Goal: Ask a question: Seek information or help from site administrators or community

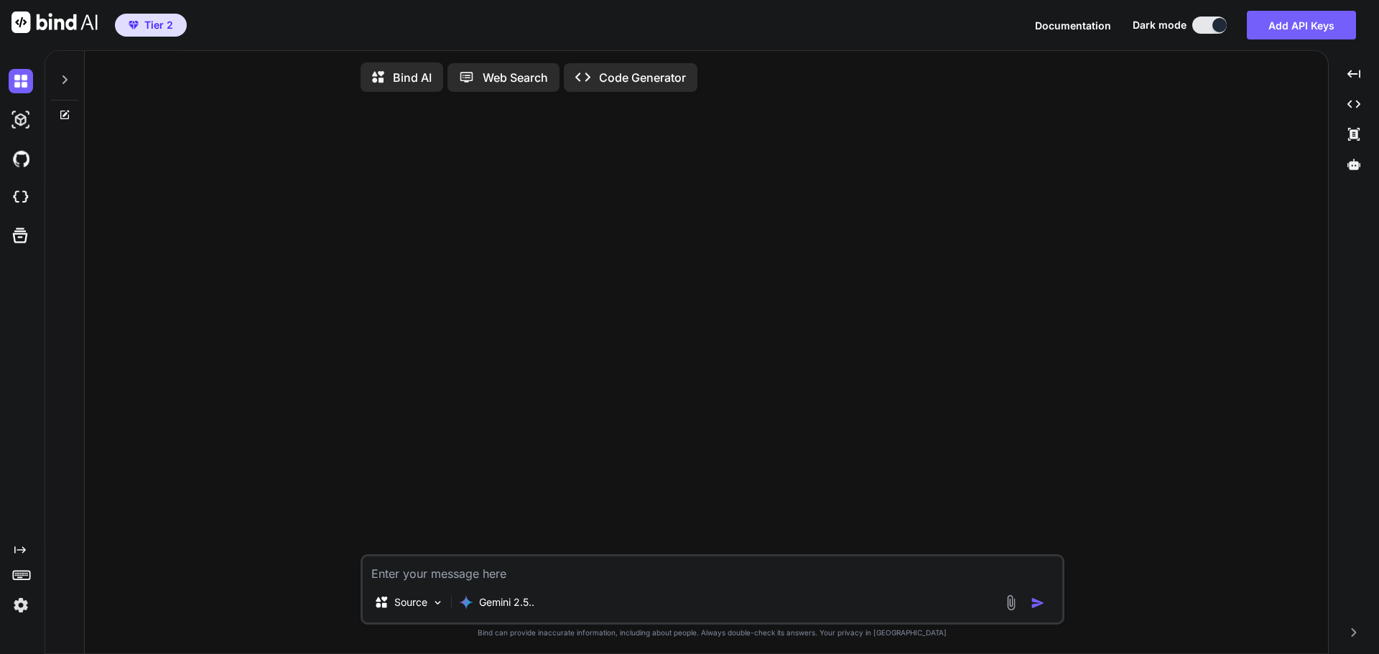
type textarea "x"
type textarea "E"
type textarea "x"
type textarea "EA"
type textarea "x"
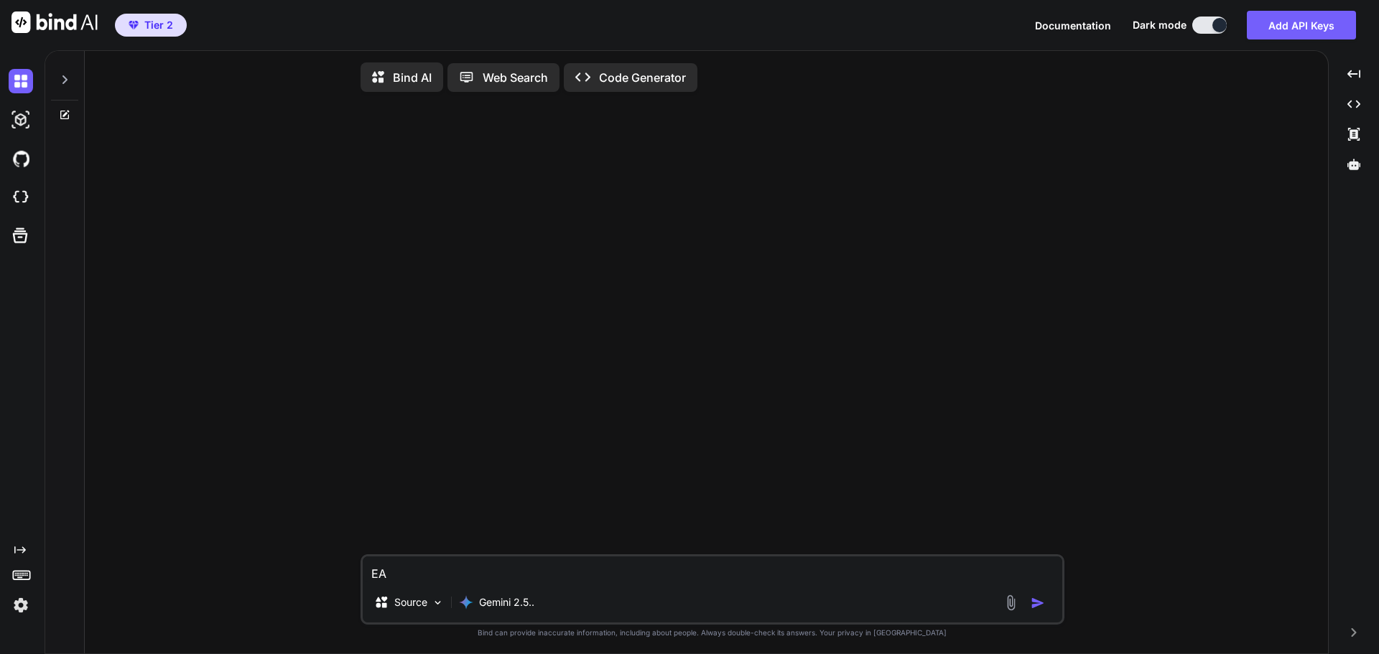
type textarea "EAｗ"
type textarea "x"
type textarea "EAを"
type textarea "x"
type textarea "EAをｄ"
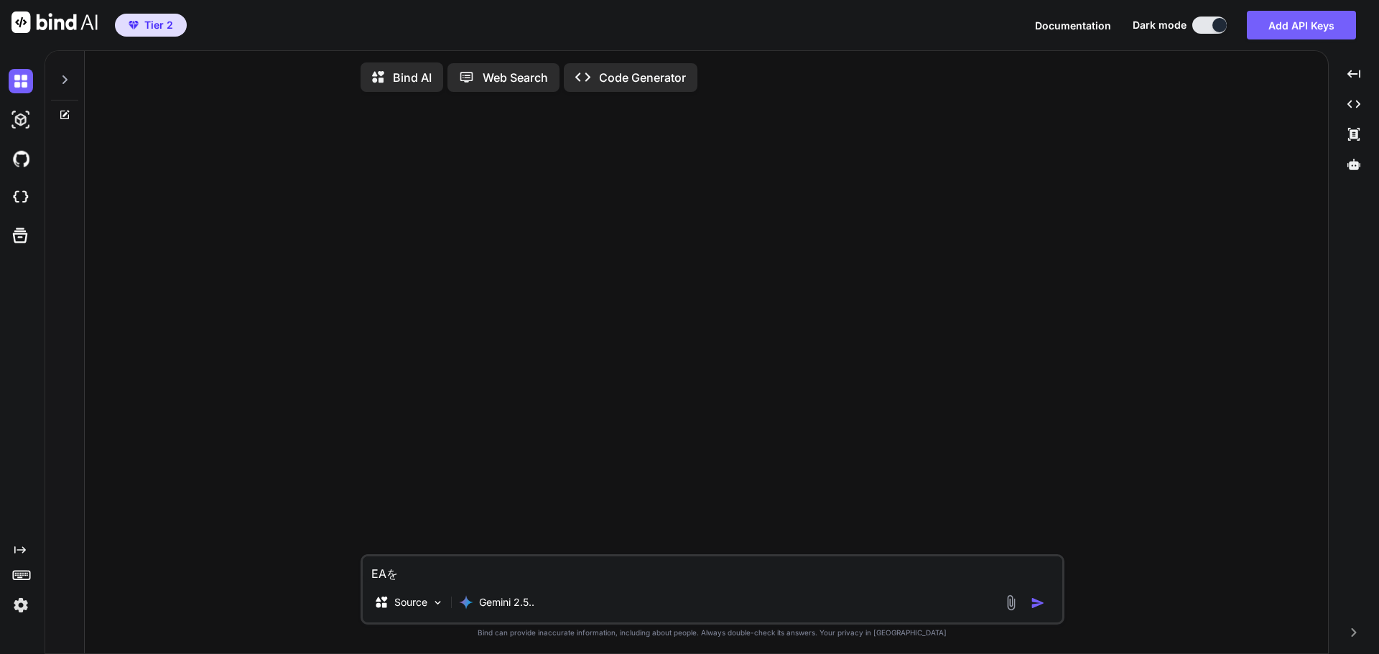
type textarea "x"
type textarea "EAをで"
type textarea "x"
type textarea "EAをでｋ"
type textarea "x"
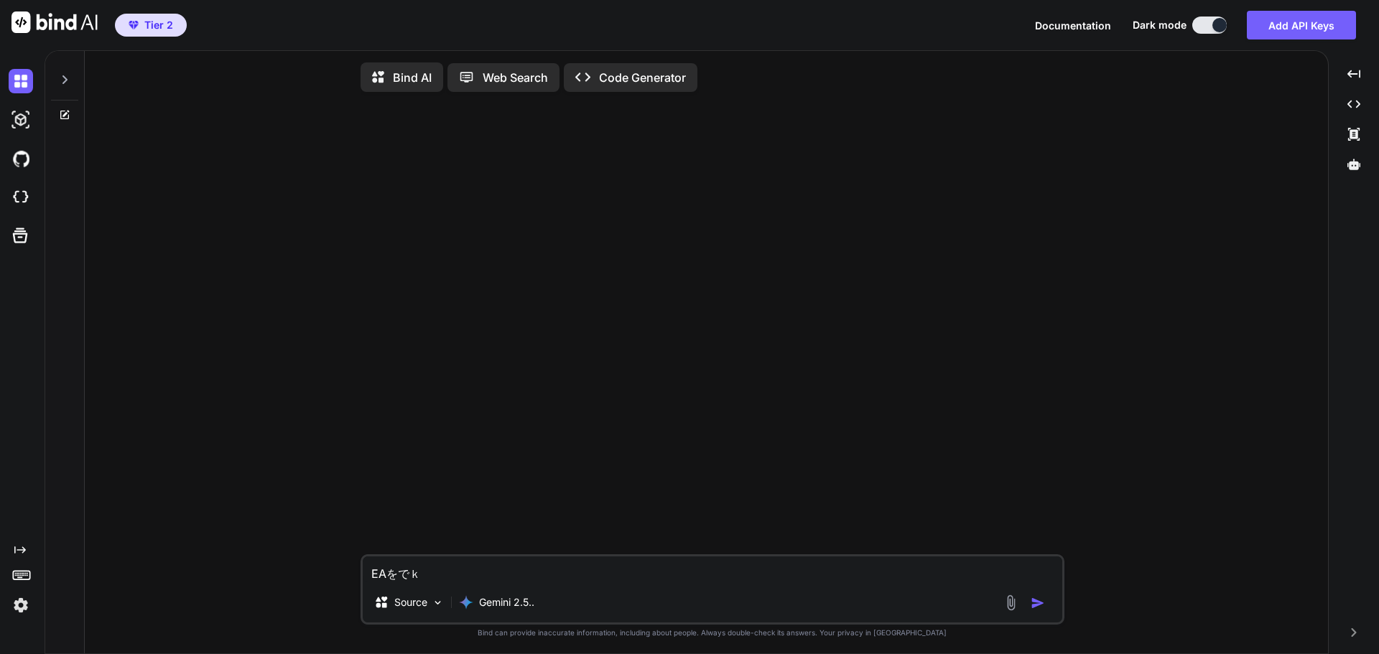
type textarea "EAをでこ"
type textarea "x"
type textarea "EAをでこｎ"
type textarea "x"
type textarea "EAをでこんｐ"
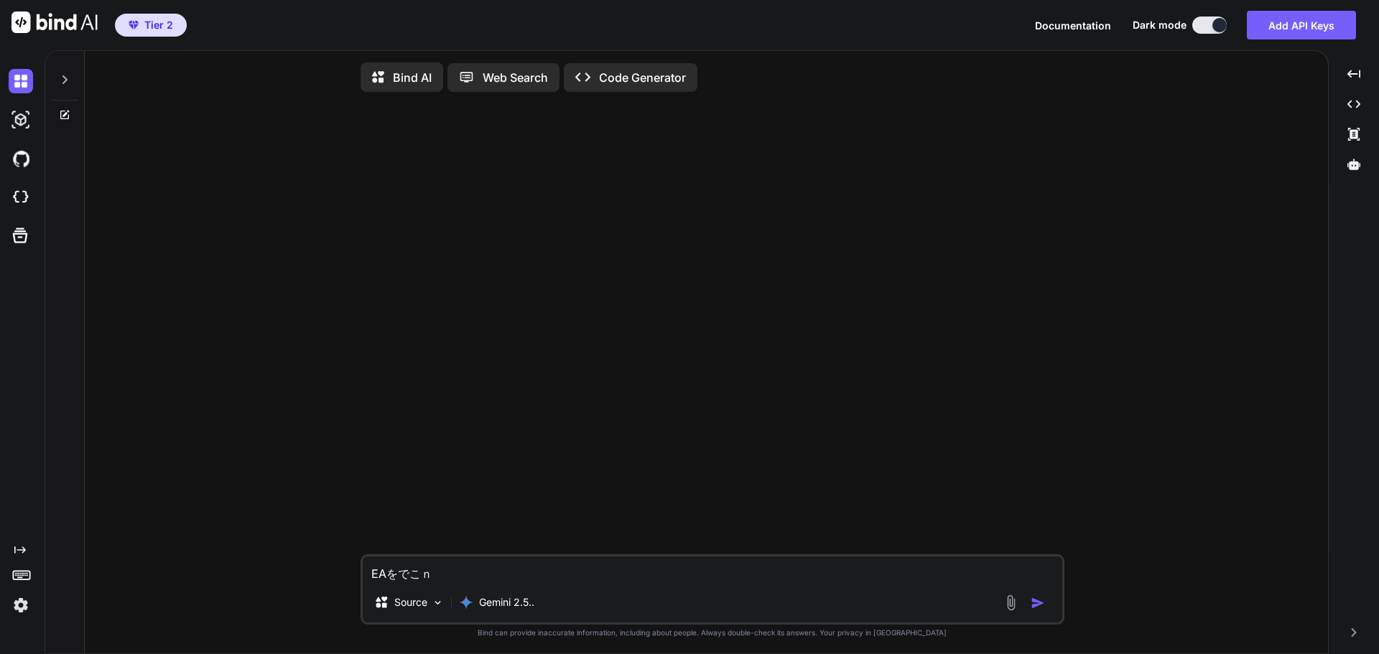
type textarea "x"
type textarea "EAをでこんぱ"
type textarea "x"
type textarea "EAをでこんぱい"
type textarea "x"
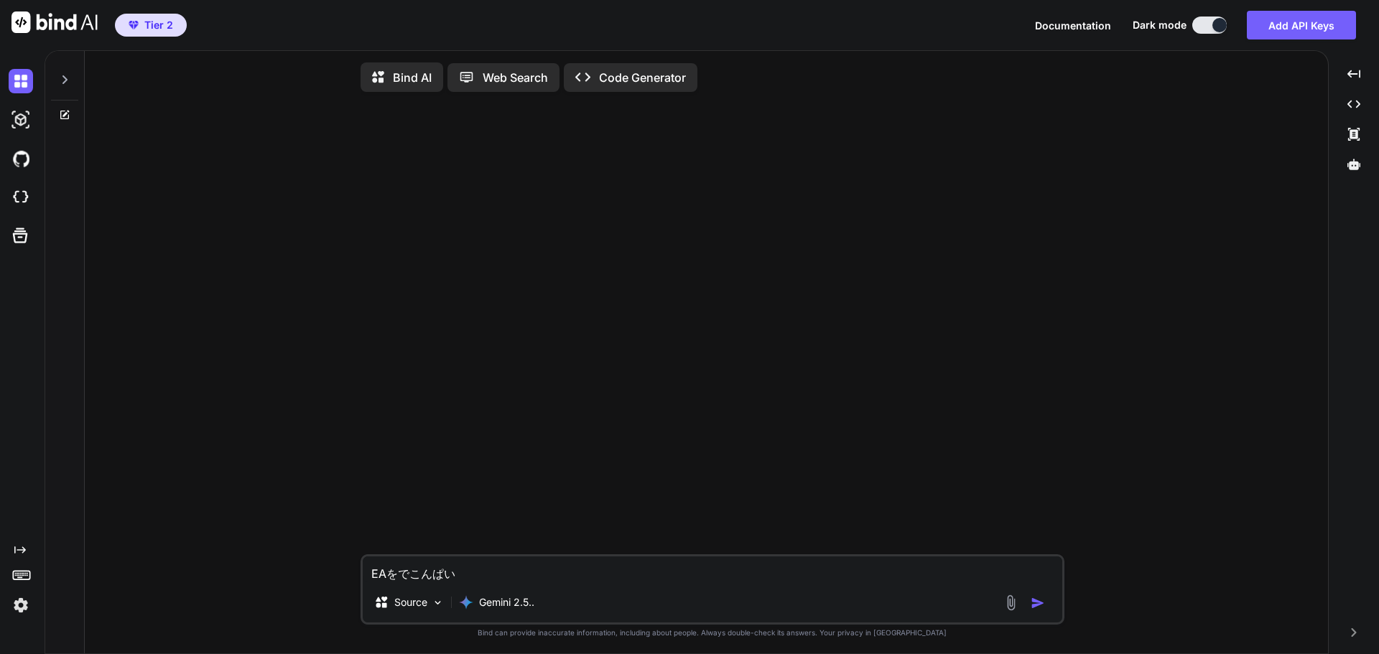
type textarea "EAをでこんぱいｒ"
type textarea "x"
type textarea "EAをでこんぱいる"
type textarea "x"
type textarea "EAをデコンパイル"
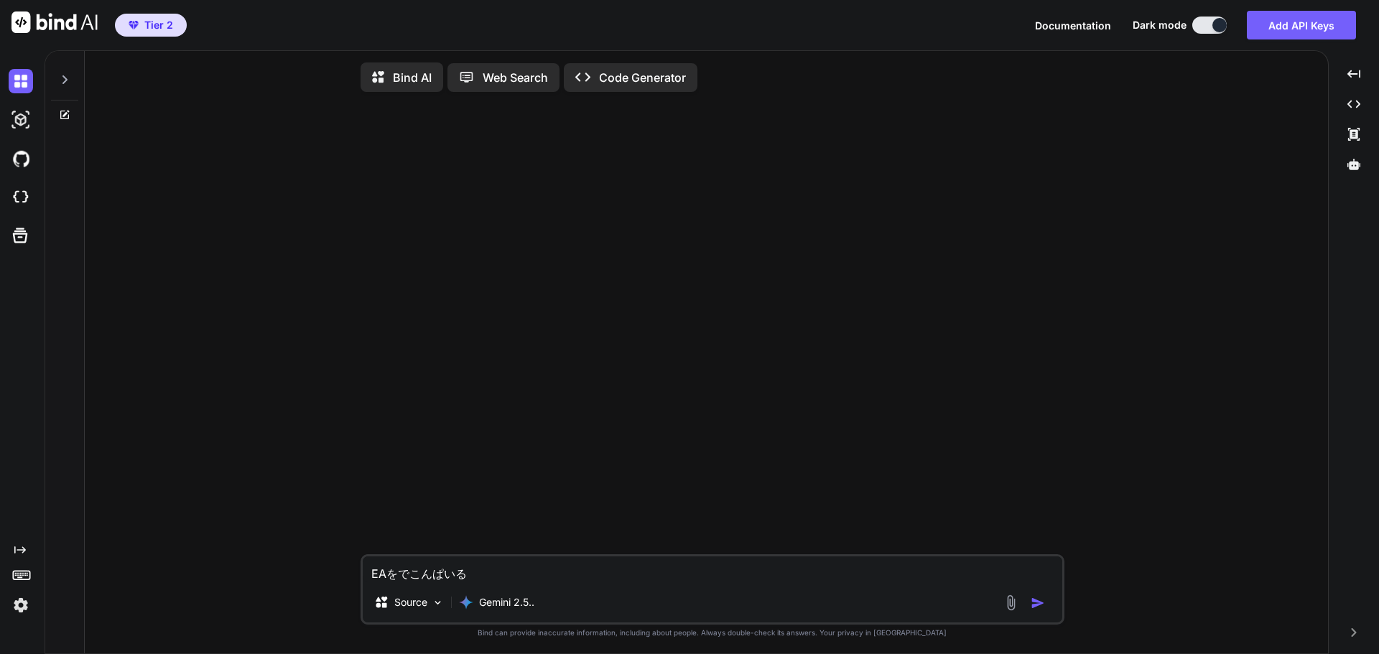
type textarea "x"
type textarea "EAをデコンパイルｓ"
type textarea "x"
type textarea "EAをデコンパイルす"
type textarea "x"
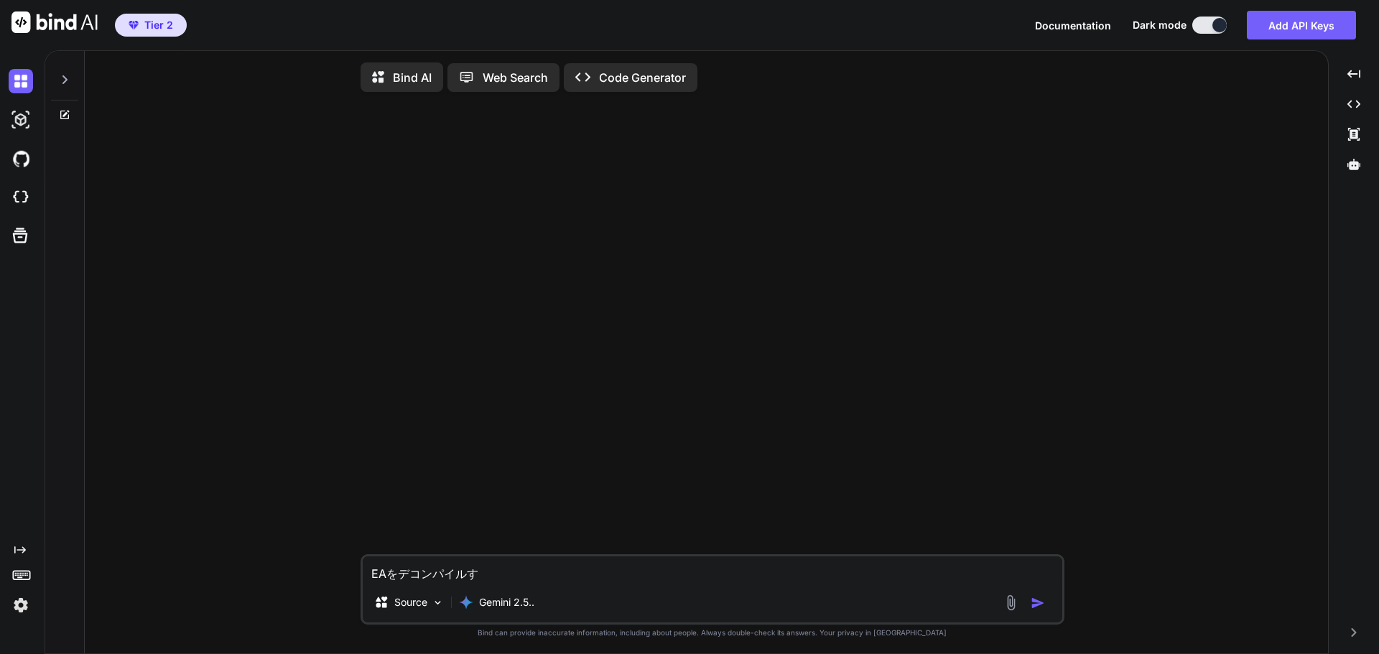
type textarea "EAをデコンパイルすｒ"
type textarea "x"
type textarea "EAをデコンパイルする"
type textarea "x"
type textarea "EAをデコンパイルするい"
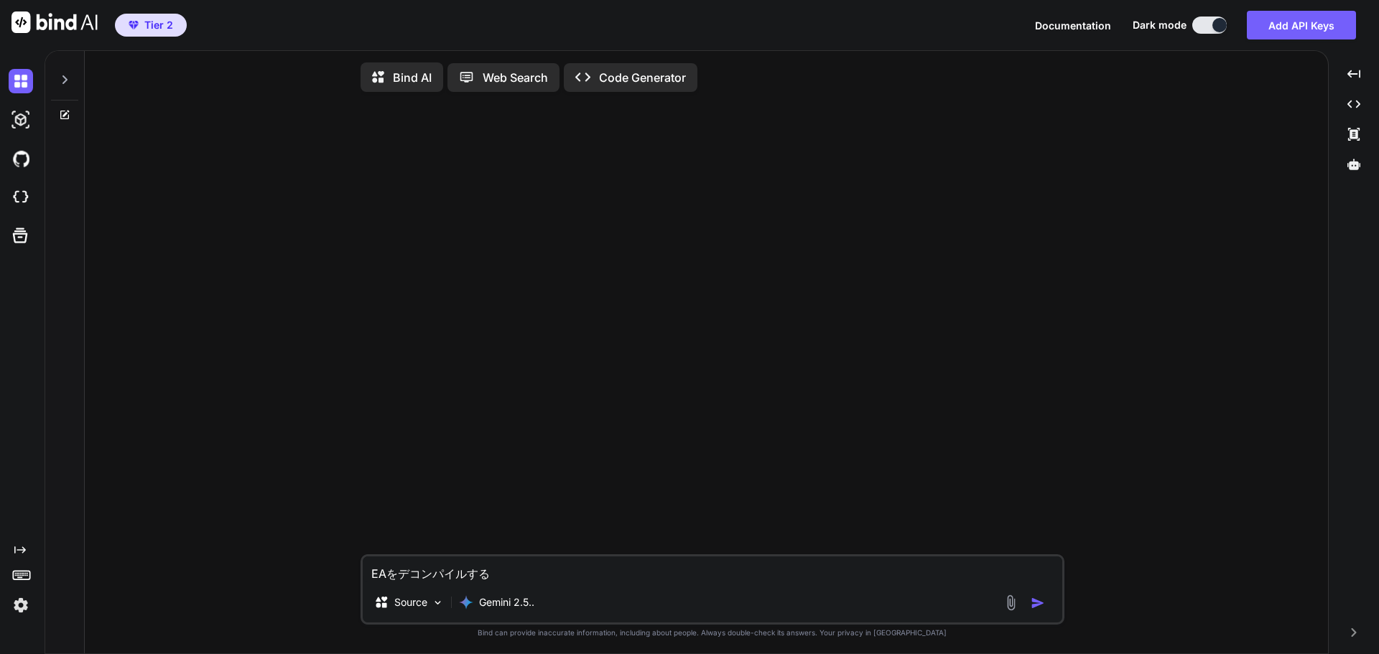
type textarea "x"
type textarea "EAをデコンパイルするいｔ"
type textarea "x"
type textarea "EAをデコンパイルするいち"
type textarea "x"
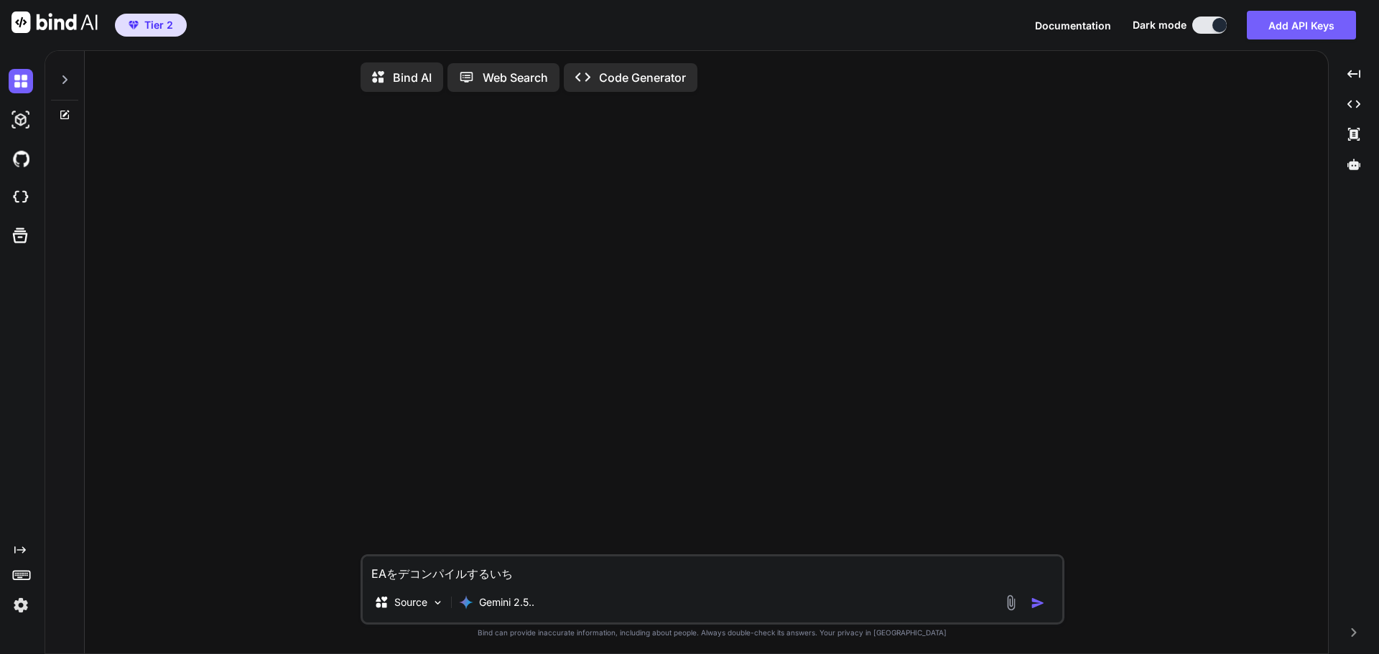
type textarea "EAをデコンパイルするいちｂ"
type textarea "x"
type textarea "EAをデコンパイルするいちば"
type textarea "x"
type textarea "EAをデコンパイルするいちばｎ"
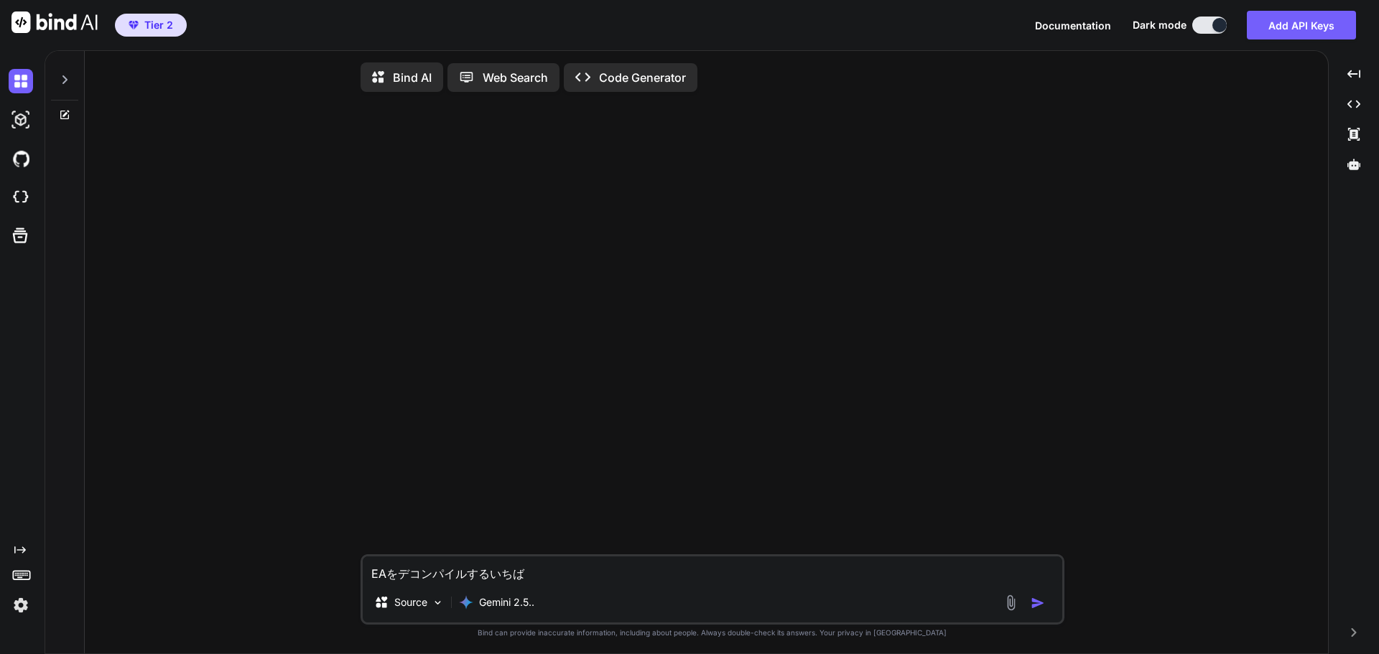
type textarea "x"
type textarea "EAをデコンパイルするいちばん"
type textarea "x"
type textarea "EAをデコンパイルする一番"
type textarea "x"
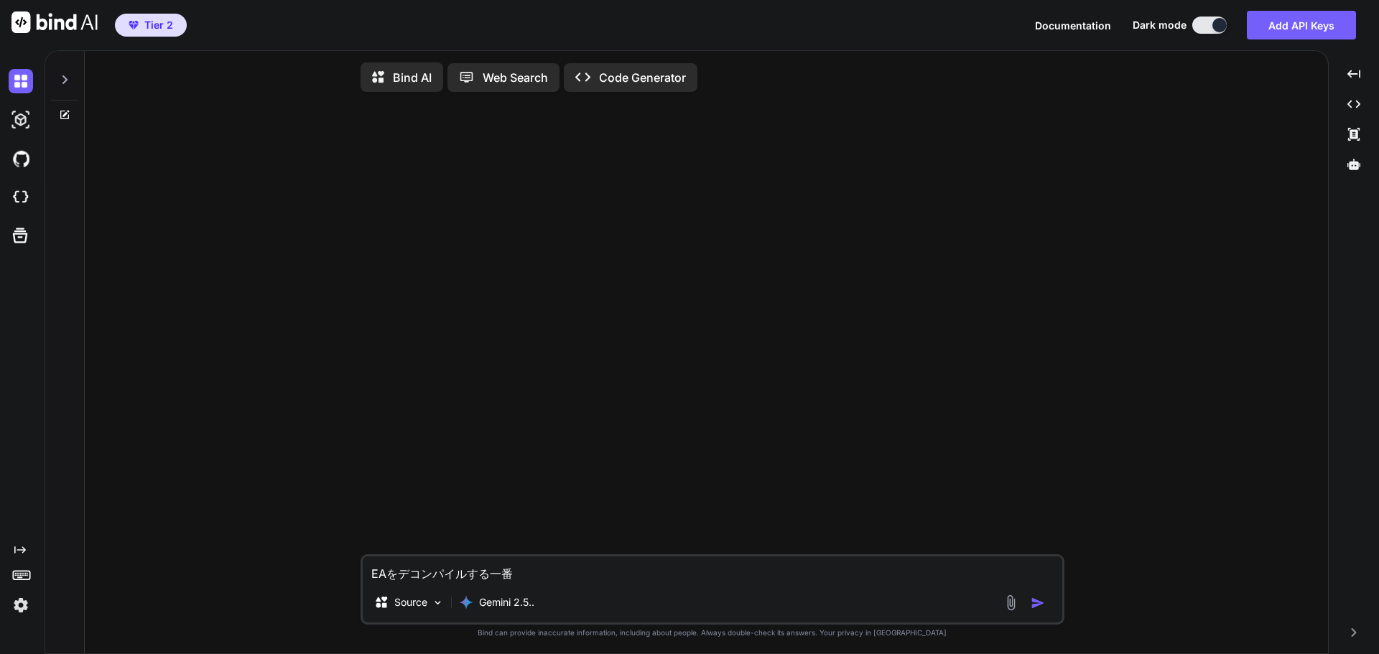
type textarea "EAをデコンパイルする一番い"
type textarea "x"
type textarea "EAをデコンパイルする一番"
type textarea "x"
type textarea "EAをデコンパイルする一番お"
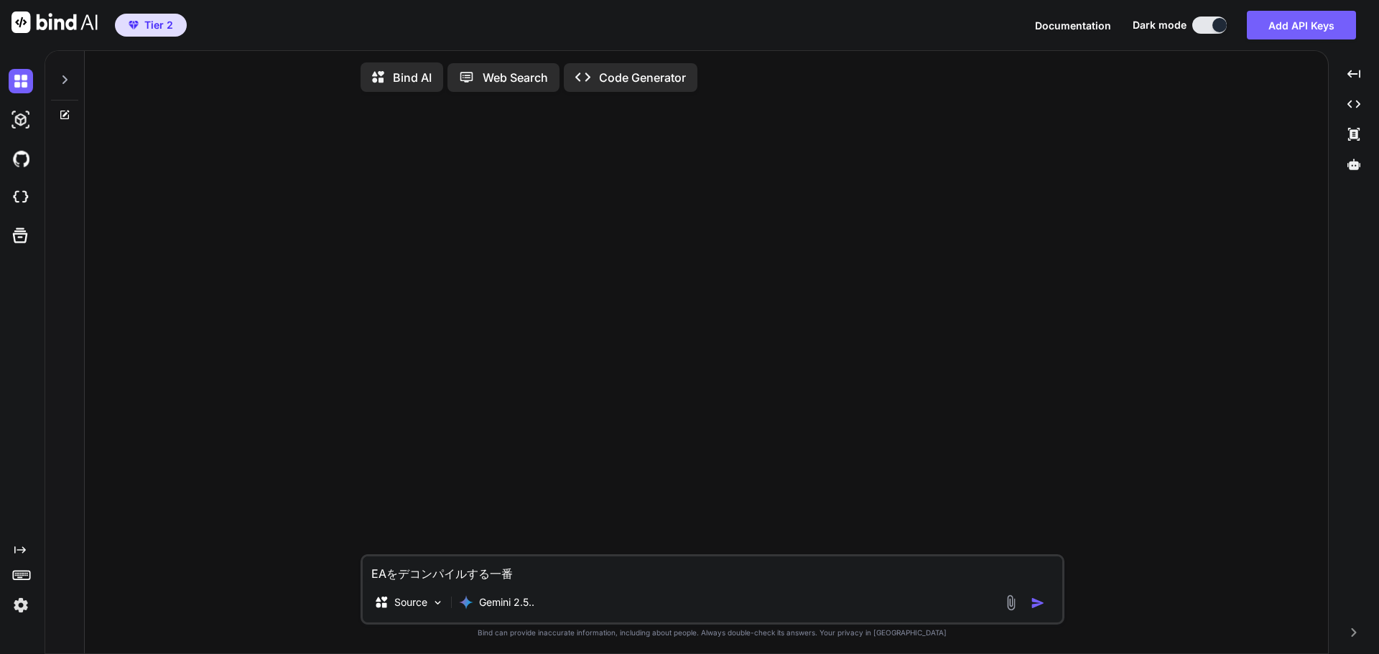
type textarea "x"
type textarea "EAをデコンパイルする一番おｐ"
type textarea "x"
type textarea "EAをデコンパイルする一番おｐｓ"
type textarea "x"
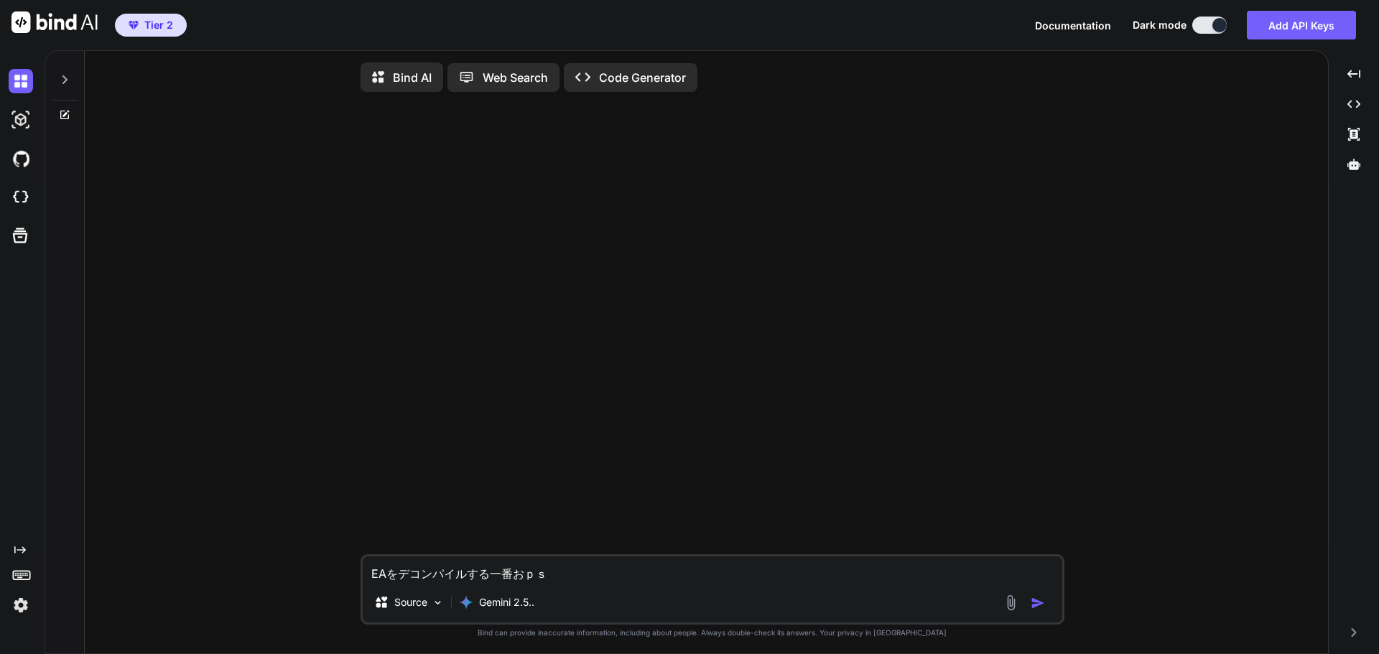
type textarea "EAをデコンパイルする一番おｐ"
type textarea "x"
type textarea "EAをデコンパイルする一番お"
type textarea "x"
type textarea "EAをデコンパイルする一番おｓ"
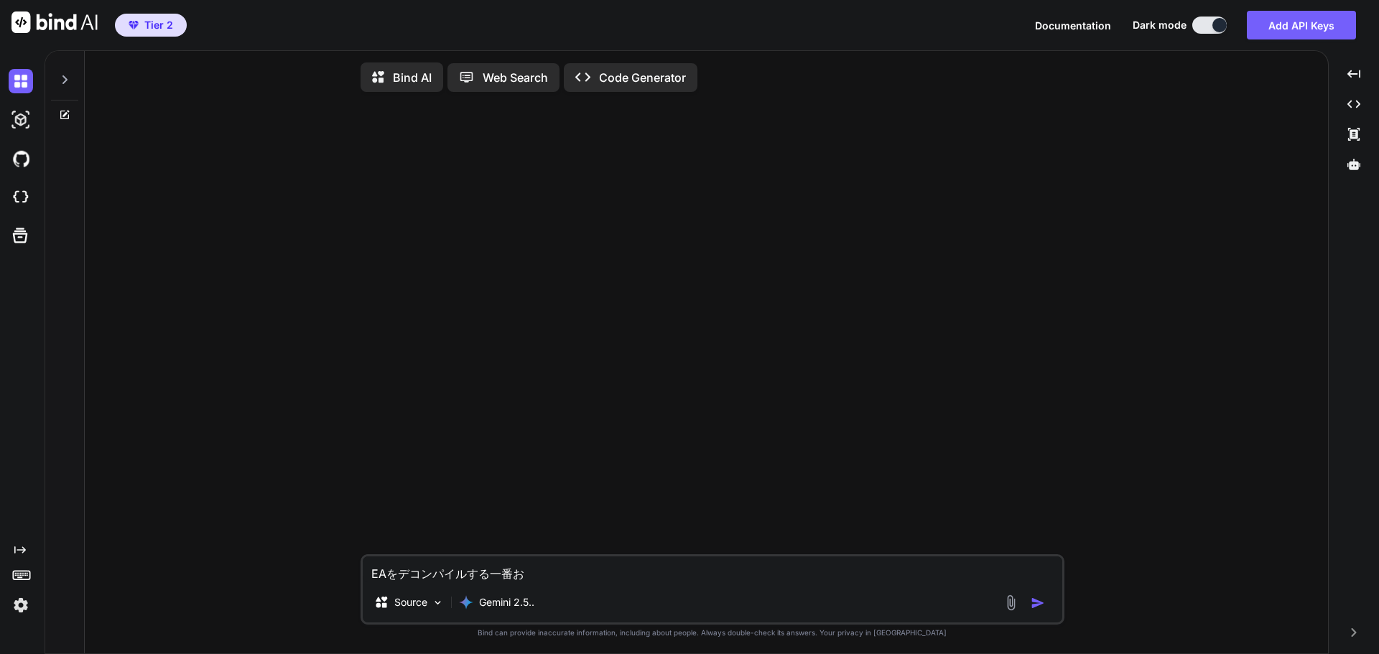
type textarea "x"
type textarea "EAをデコンパイルする一番おす"
type textarea "x"
type textarea "EAをデコンパイルする一番おすｓ"
type textarea "x"
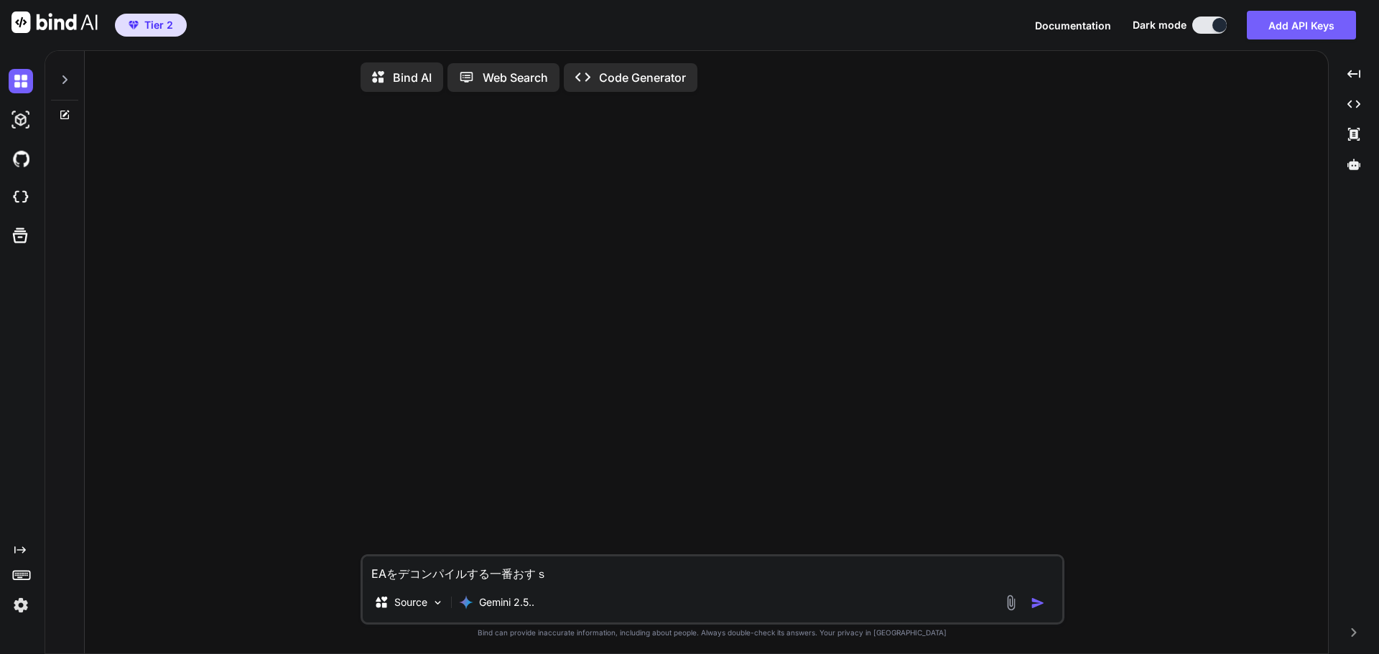
type textarea "EAをデコンパイルする一番おすす"
type textarea "x"
type textarea "EAをデコンパイルする一番おすすｍ"
type textarea "x"
type textarea "EAをデコンパイルする一番おすすめ"
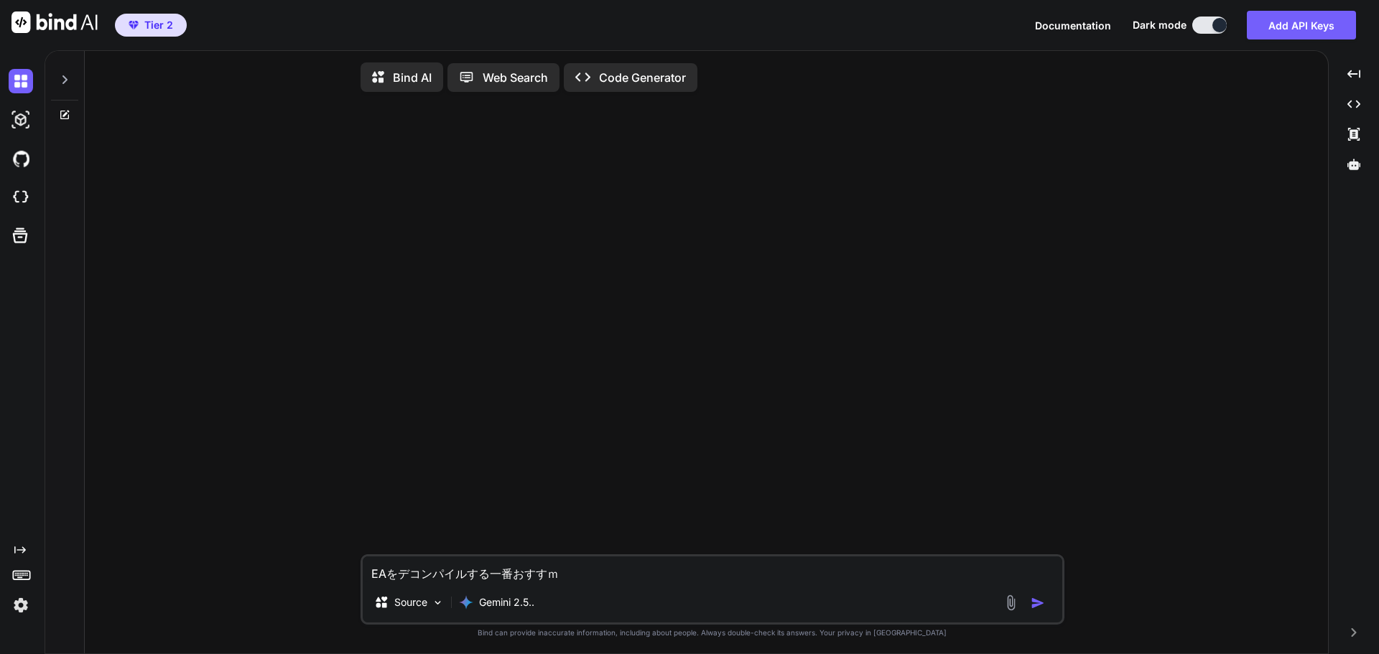
type textarea "x"
type textarea "EAをデコンパイルする一番おすすめｎ"
type textarea "x"
type textarea "EAをデコンパイルする一番おすすめの"
type textarea "x"
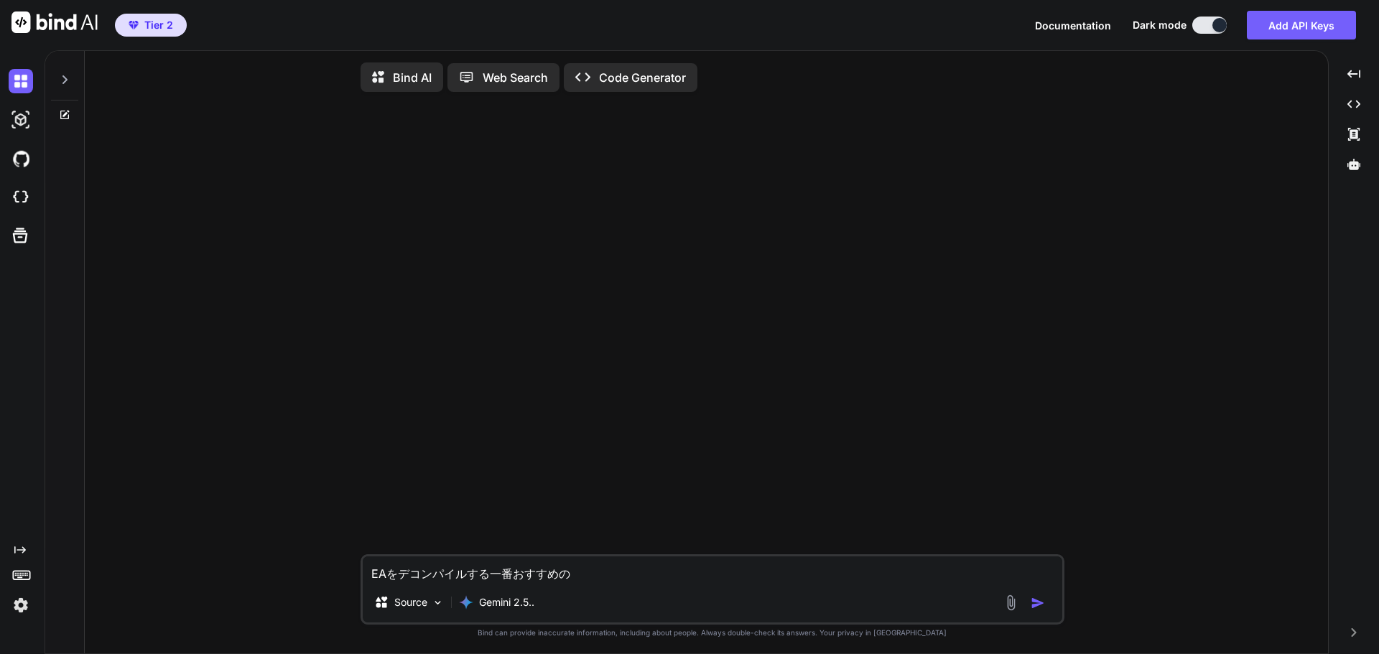
type textarea "EAをデコンパイルする一番おすすめのｊ"
type textarea "x"
type textarea "EAをデコンパイルする一番おすすめのｊｈ"
type textarea "x"
type textarea "EAをデコンパイルする一番おすすめのｊほ"
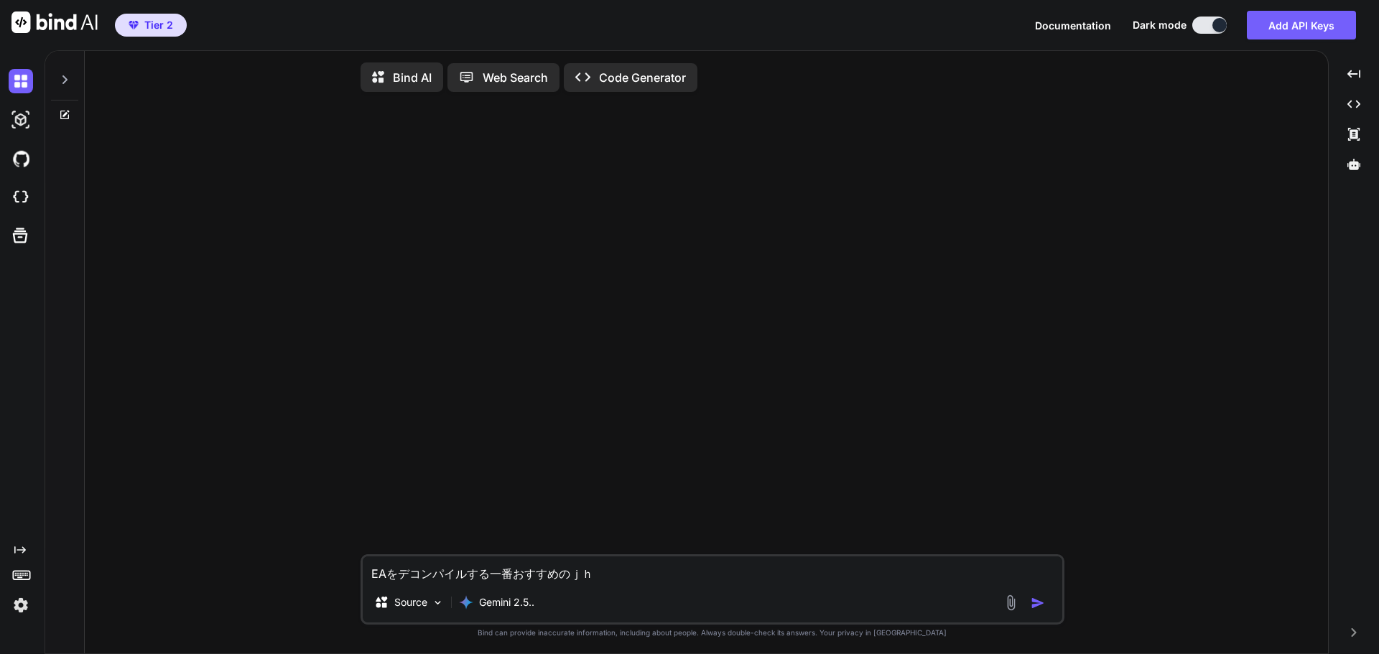
type textarea "x"
type textarea "EAをデコンパイルする一番おすすめのｊ"
type textarea "x"
type textarea "EAをデコンパイルする一番おすすめの"
type textarea "x"
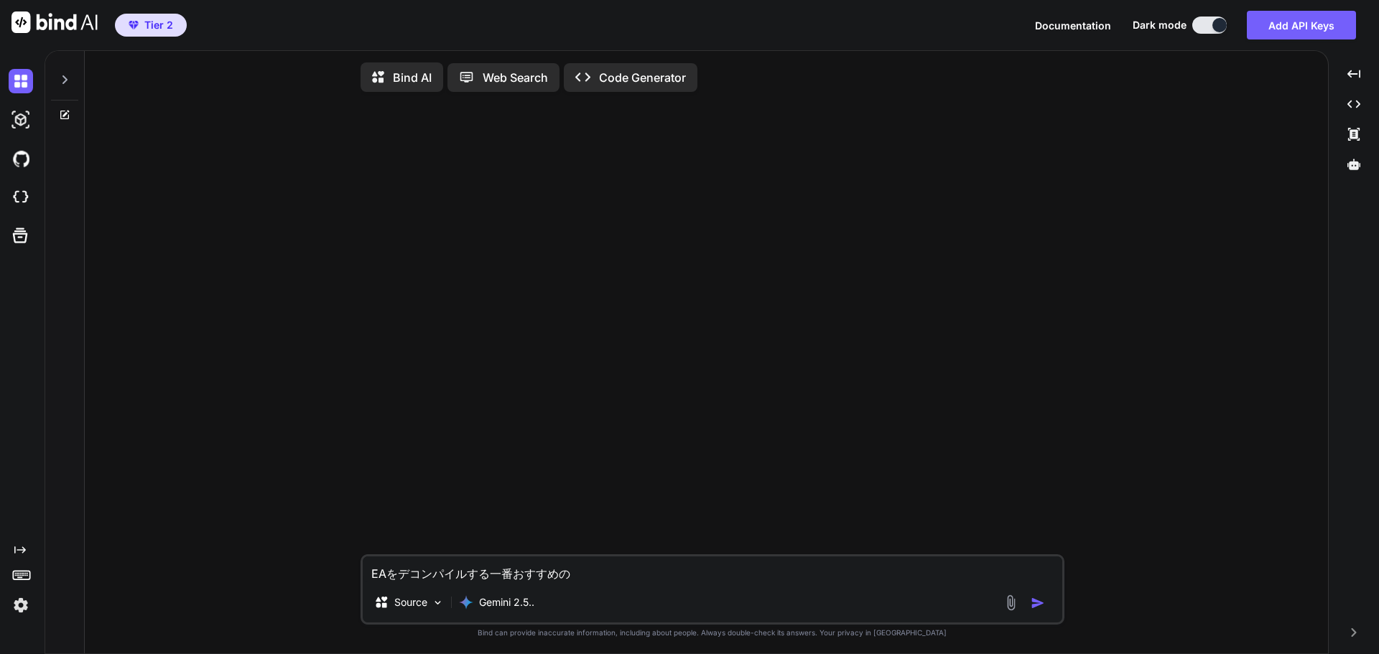
type textarea "EAをデコンパイルする一番おすすめのｈ"
type textarea "x"
type textarea "EAをデコンパイルする一番おすすめのほ"
type textarea "x"
type textarea "EAをデコンパイルする一番おすすめのほう"
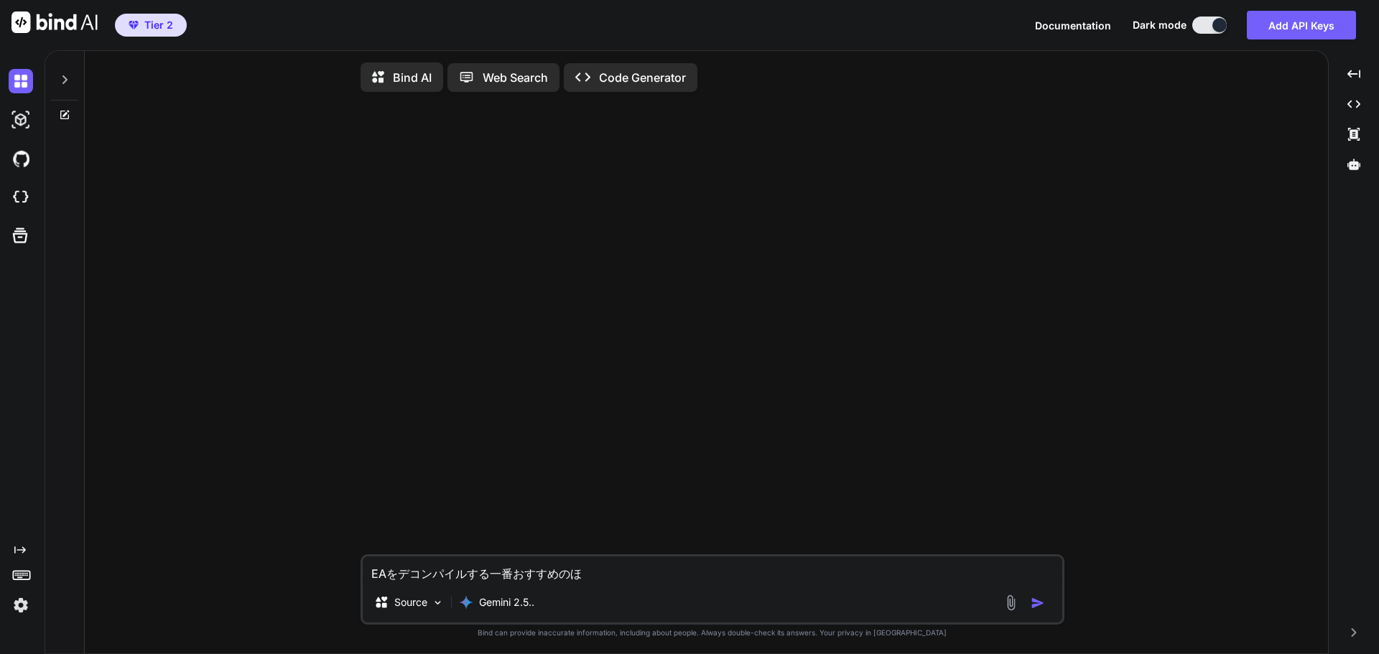
type textarea "x"
type textarea "EAをデコンパイルする一番おすすめのほうｈ"
type textarea "x"
type textarea "EAをデコンパイルする一番おすすめのほうほ"
type textarea "x"
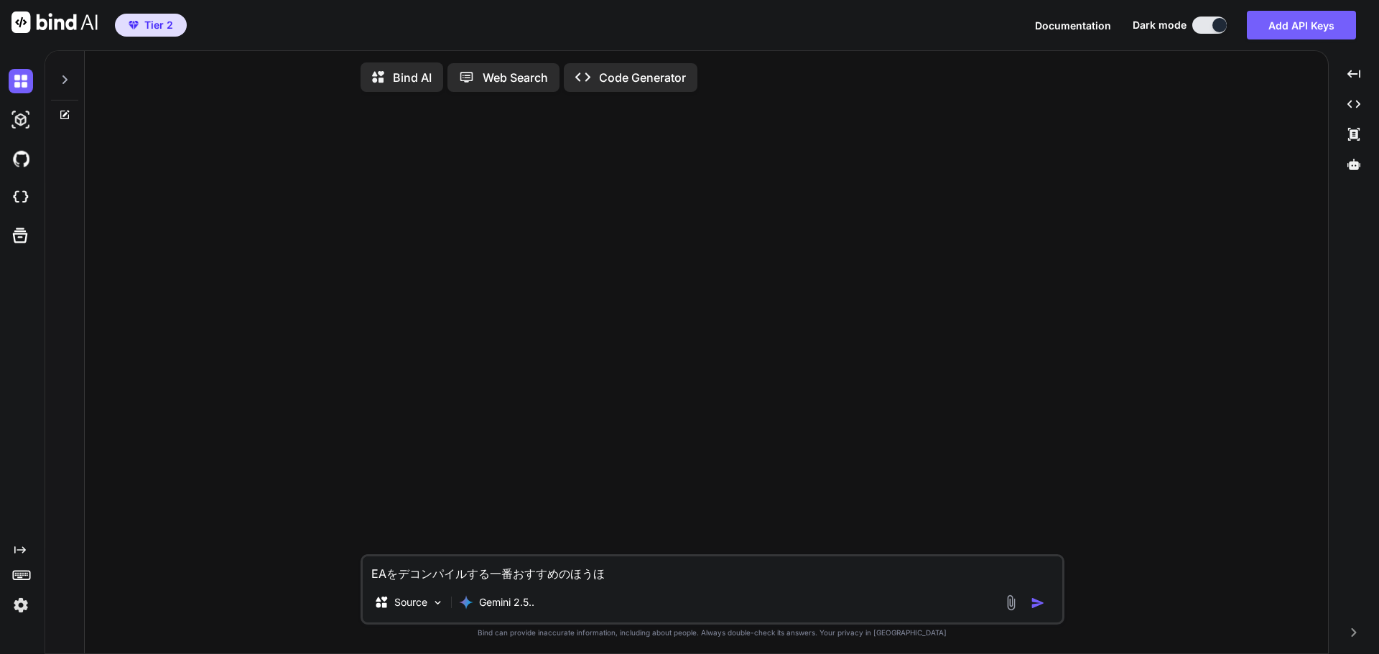
type textarea "EAをデコンパイルする一番おすすめのほうほう"
type textarea "x"
type textarea "EAをデコンパイルする一番おすすめの方法"
type textarea "x"
type textarea "EAをデコンパイルする一番おすすめの方法、"
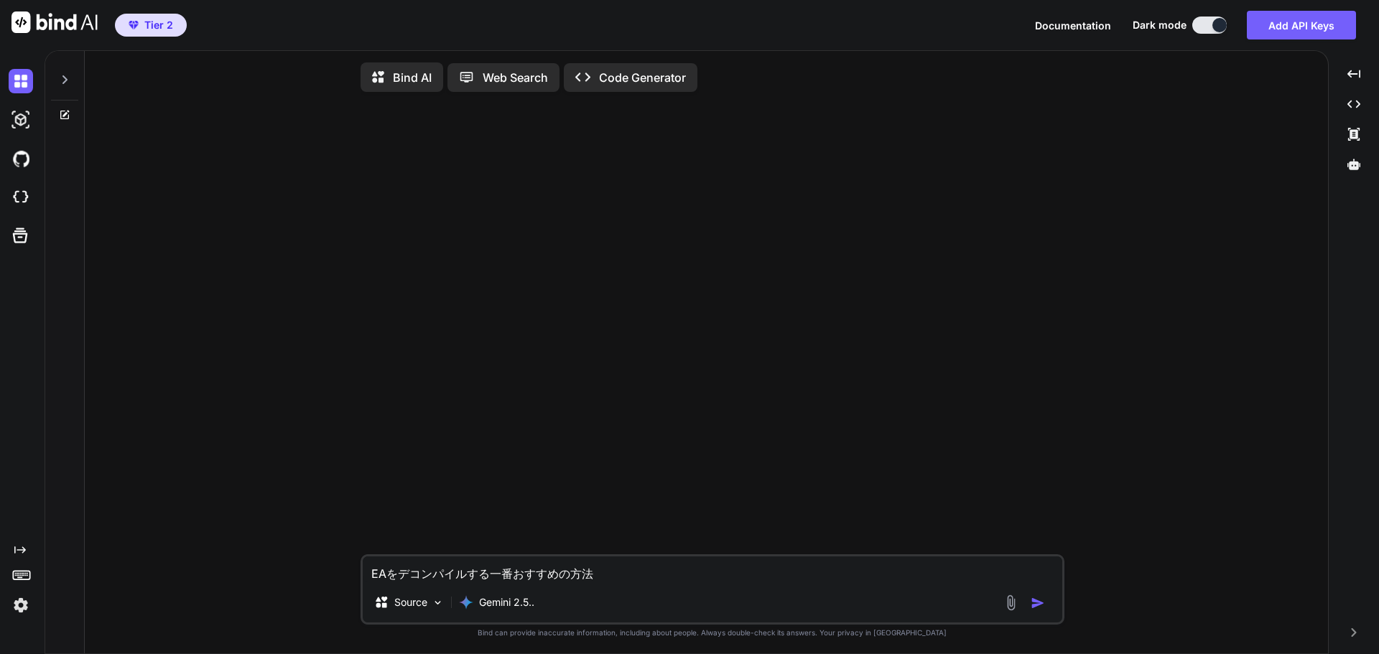
type textarea "x"
type textarea "EAをデコンパイルする一番おすすめの方法、ｔ"
type textarea "x"
type textarea "EAをデコンパイルする一番おすすめの方法、て"
type textarea "x"
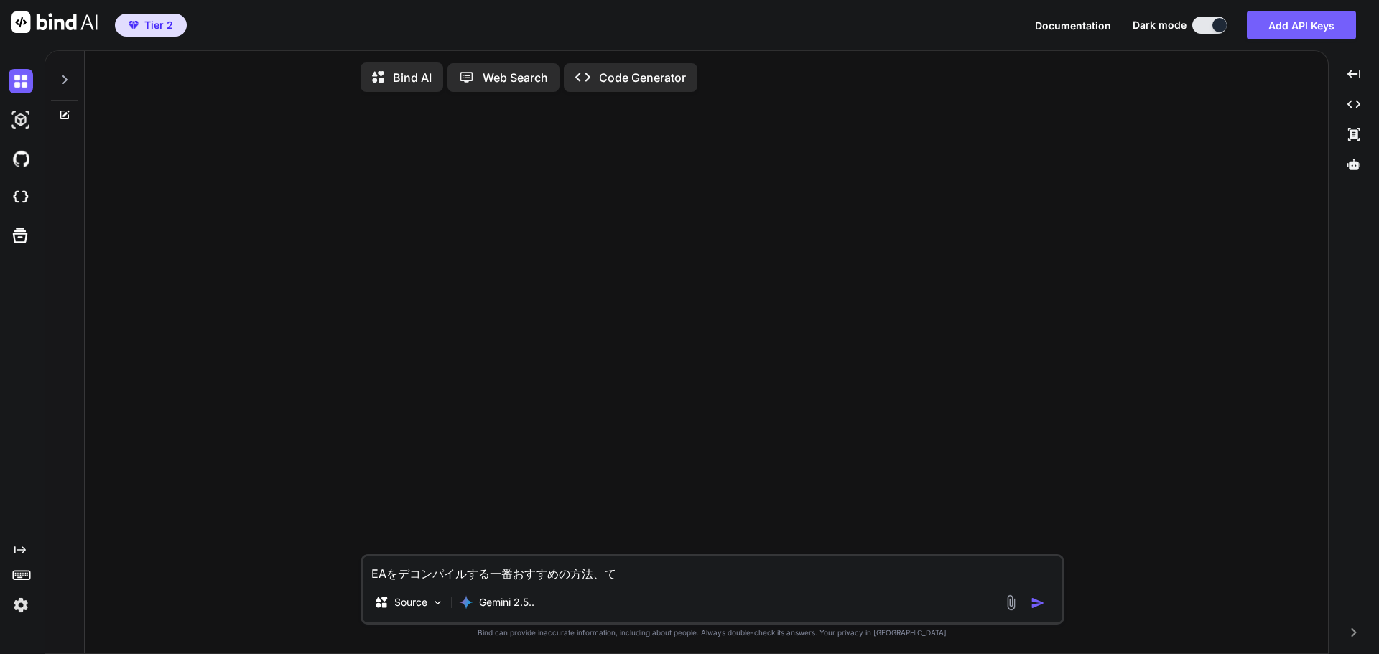
type textarea "EAをデコンパイルする一番おすすめの方法、てｊ"
type textarea "x"
type textarea "EAをデコンパイルする一番おすすめの方法、てじゅ"
type textarea "x"
type textarea "EAをデコンパイルする一番おすすめの方法、てじゅｎ"
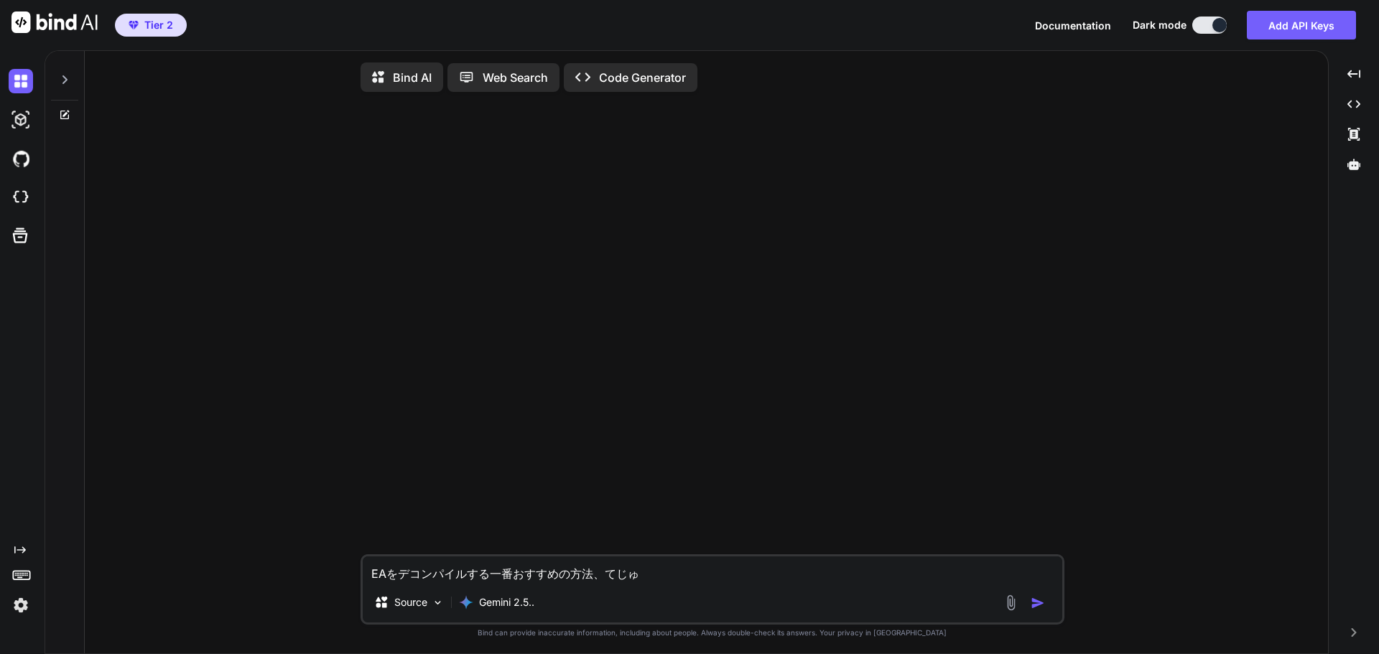
type textarea "x"
type textarea "EAをデコンパイルする一番おすすめの方法、てじゅん"
type textarea "x"
type textarea "EAをデコンパイルする一番おすすめの方法、てじゅんｗ"
type textarea "x"
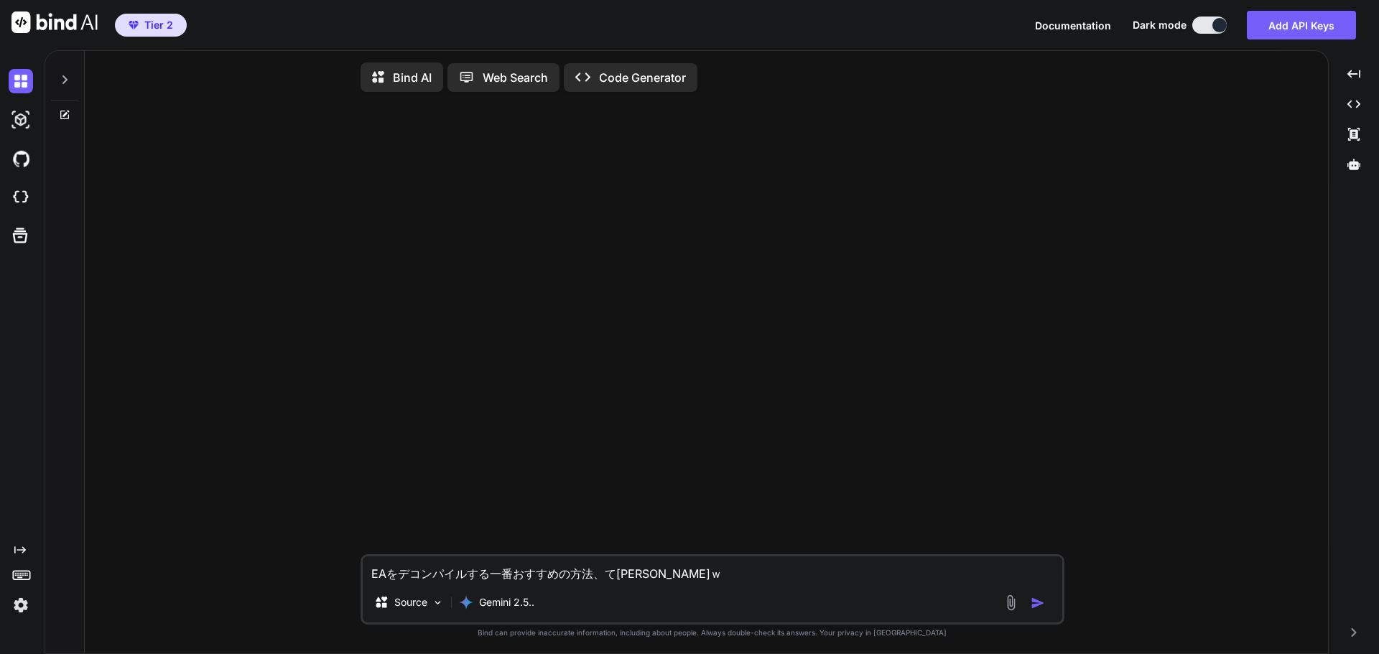
type textarea "EAをデコンパイルする一番おすすめの方法、てじゅんを"
type textarea "x"
type textarea "EAをデコンパイルする一番おすすめの方法、てじゅんをお"
type textarea "x"
type textarea "EAをデコンパイルする一番おすすめの方法、てじゅんをおｓ"
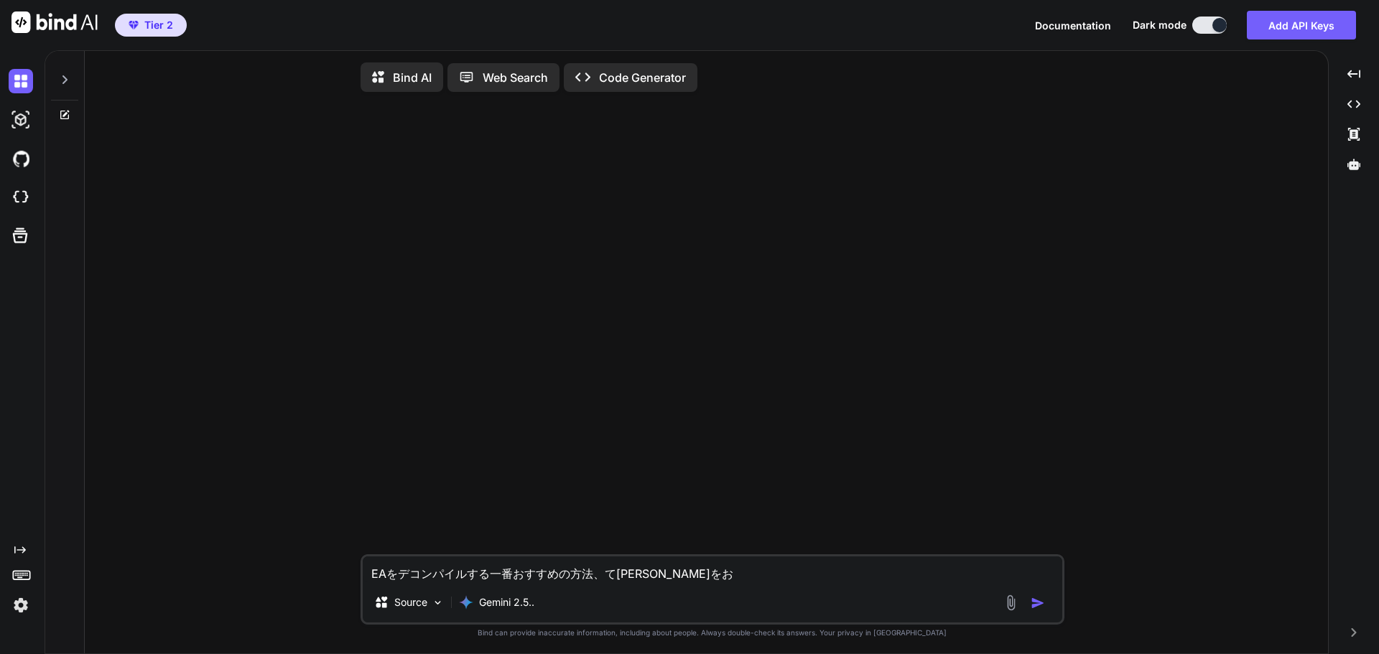
type textarea "x"
type textarea "EAをデコンパイルする一番おすすめの方法、てじゅんをおし"
type textarea "x"
type textarea "EAをデコンパイルする一番おすすめの方法、てじゅんをおしえ"
type textarea "x"
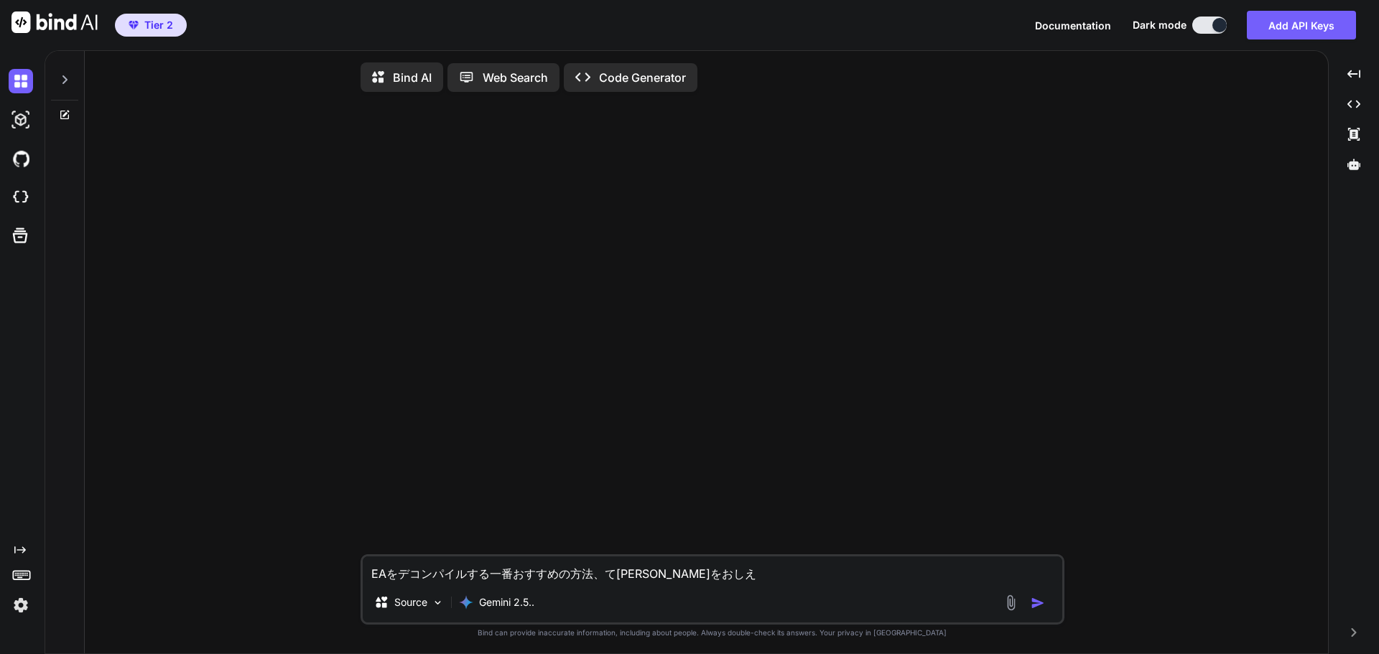
type textarea "EAをデコンパイルする一番おすすめの方法、てじゅんをおしえｔ"
type textarea "x"
type textarea "EAをデコンパイルする一番おすすめの方法、てじゅんをおしえて"
type textarea "x"
type textarea "EAをデコンパイルする一番おすすめの方法、てじゅんをおしえてｍ"
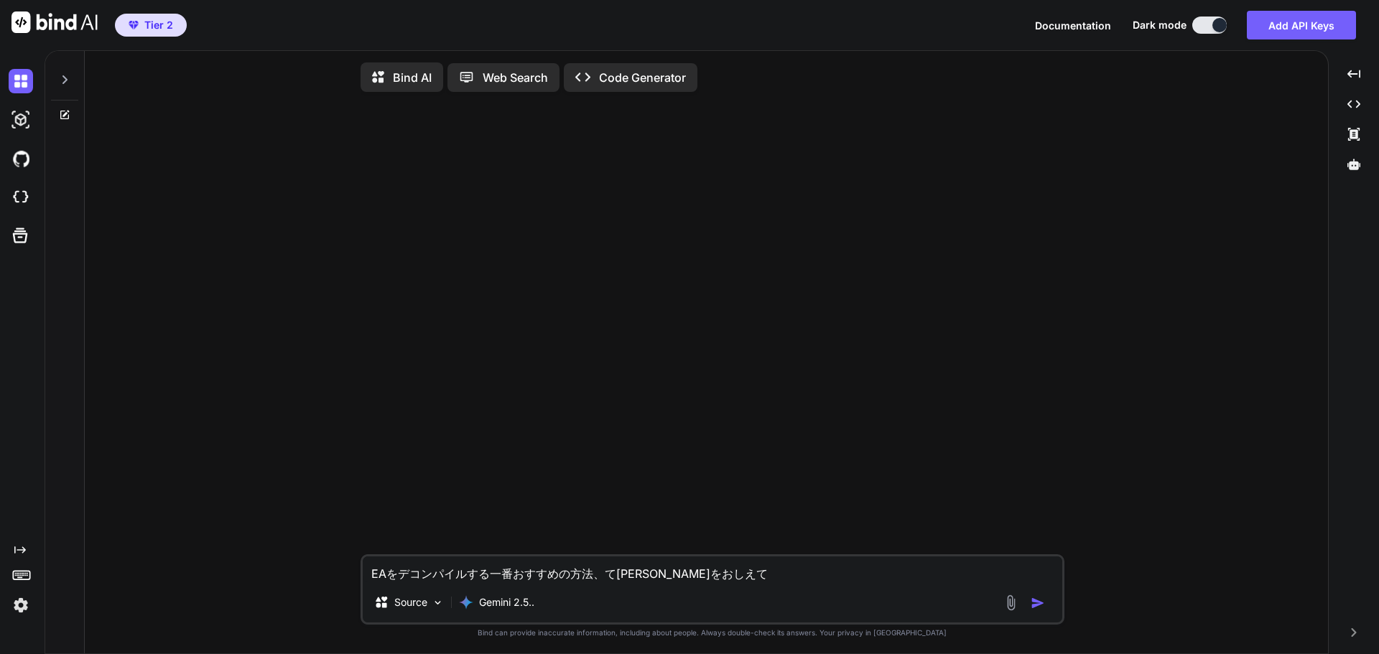
type textarea "x"
type textarea "EAをデコンパイルする一番おすすめの方法、てじゅんをおしえても"
type textarea "x"
type textarea "EAをデコンパイルする一番おすすめの方法、てじゅんをおしえてもｒ"
type textarea "x"
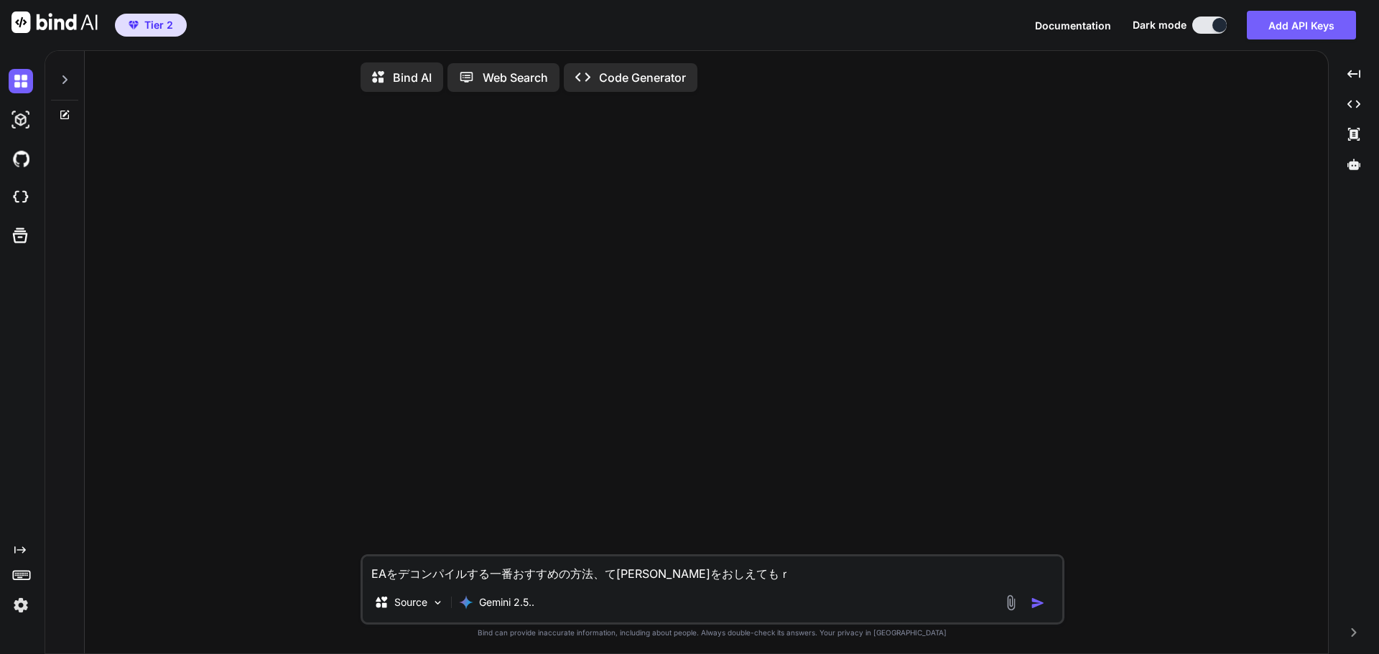
type textarea "EAをデコンパイルする一番おすすめの方法、てじゅんをおしえてもら"
type textarea "x"
type textarea "EAをデコンパイルする一番おすすめの方法、てじゅんをおしえてもらえ"
type textarea "x"
type textarea "EAをデコンパイルする一番おすすめの方法、てじゅんをおしえてもらえｍ"
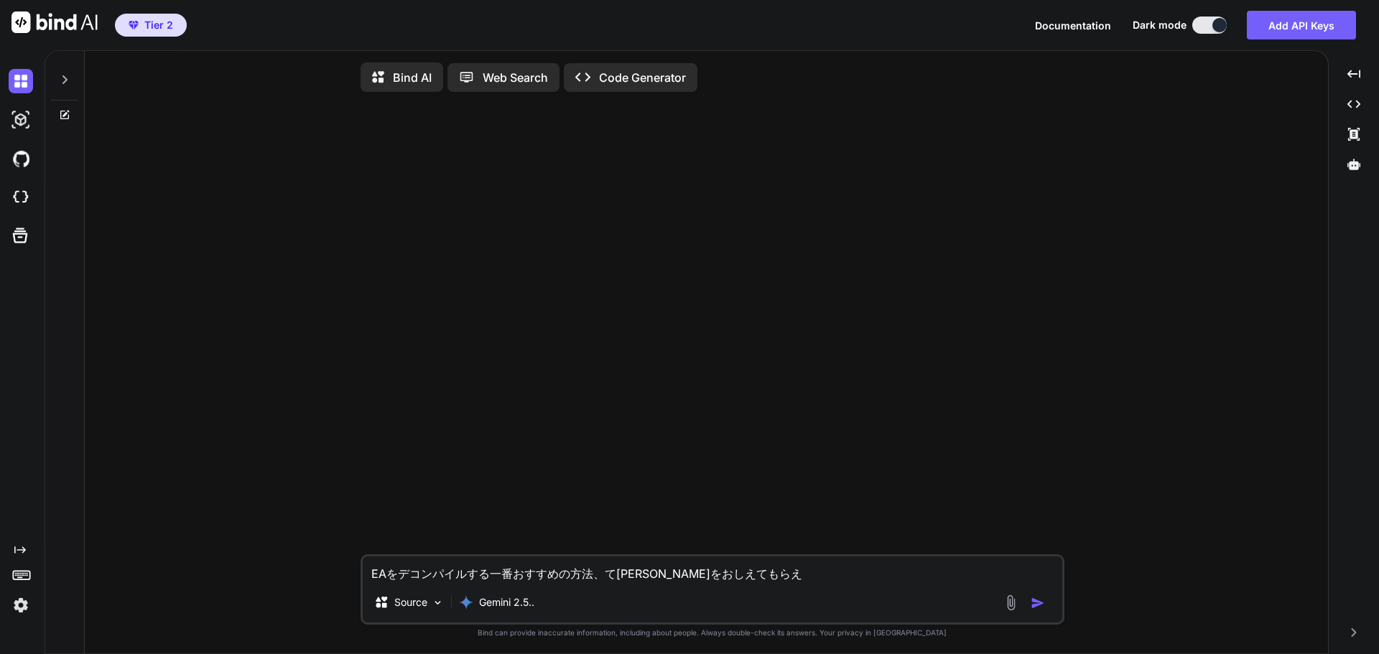
type textarea "x"
type textarea "EAをデコンパイルする一番おすすめの方法、てじゅんをおしえてもらえま"
type textarea "x"
type textarea "EAをデコンパイルする一番おすすめの方法、てじゅんをおしえてもらえまｓ"
type textarea "x"
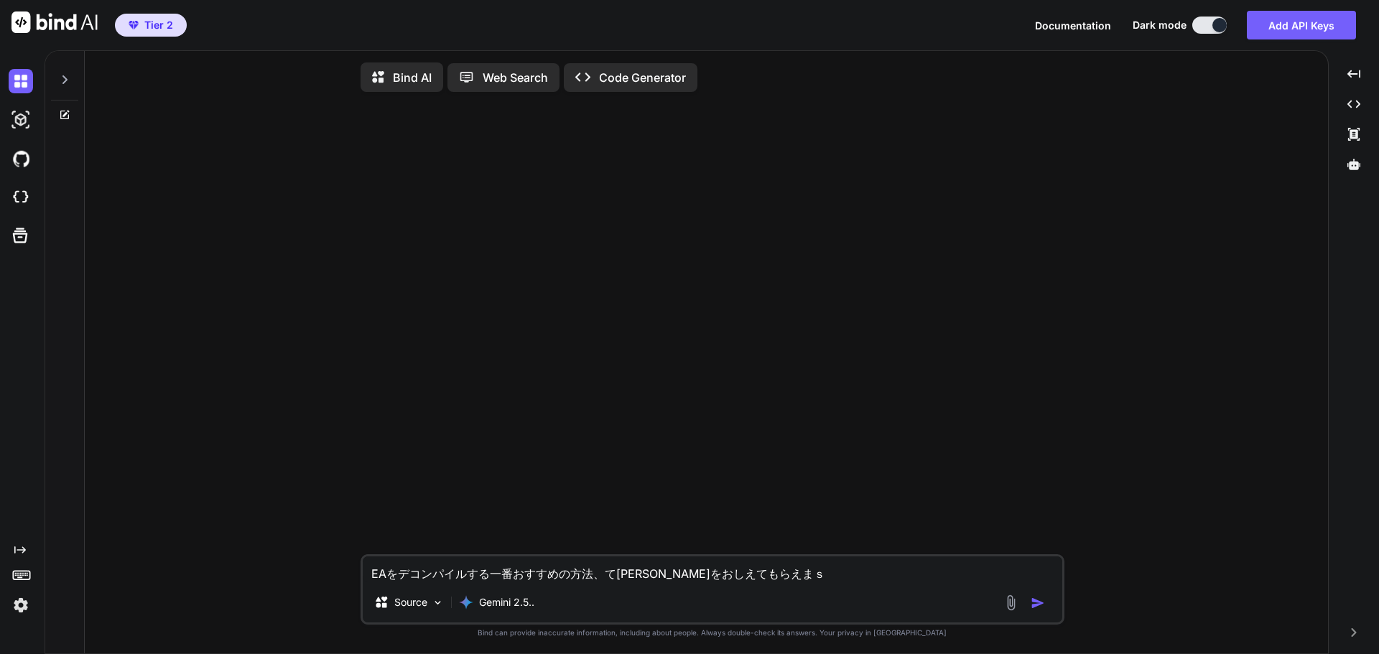
type textarea "EAをデコンパイルする一番おすすめの方法、てじゅんをおしえてもらえます"
type textarea "x"
type textarea "EAをデコンパイルする一番おすすめの方法、てじゅんをおしえてもらえますｋ"
type textarea "x"
type textarea "EAをデコンパイルする一番おすすめの方法、てじゅんをおしえてもらえますか"
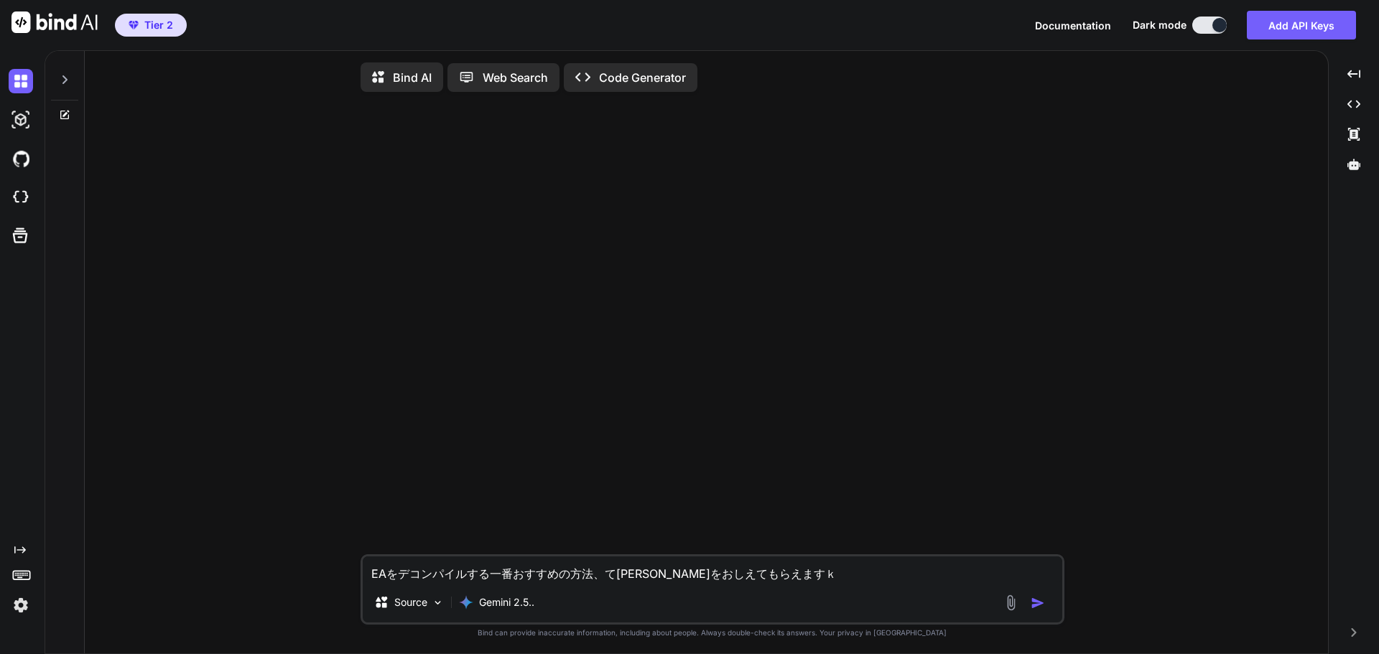
type textarea "x"
type textarea "EAをデコンパイルする一番おすすめの方法、手順を教えてもらえますか"
type textarea "x"
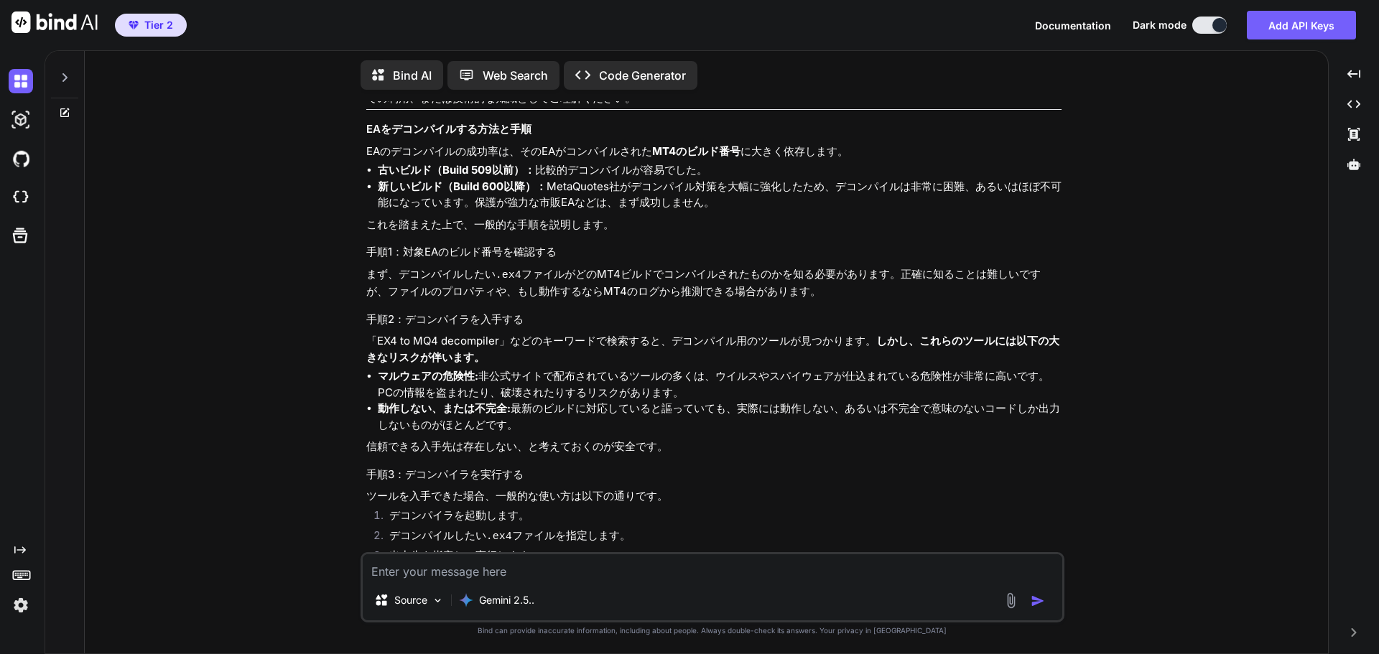
scroll to position [44, 0]
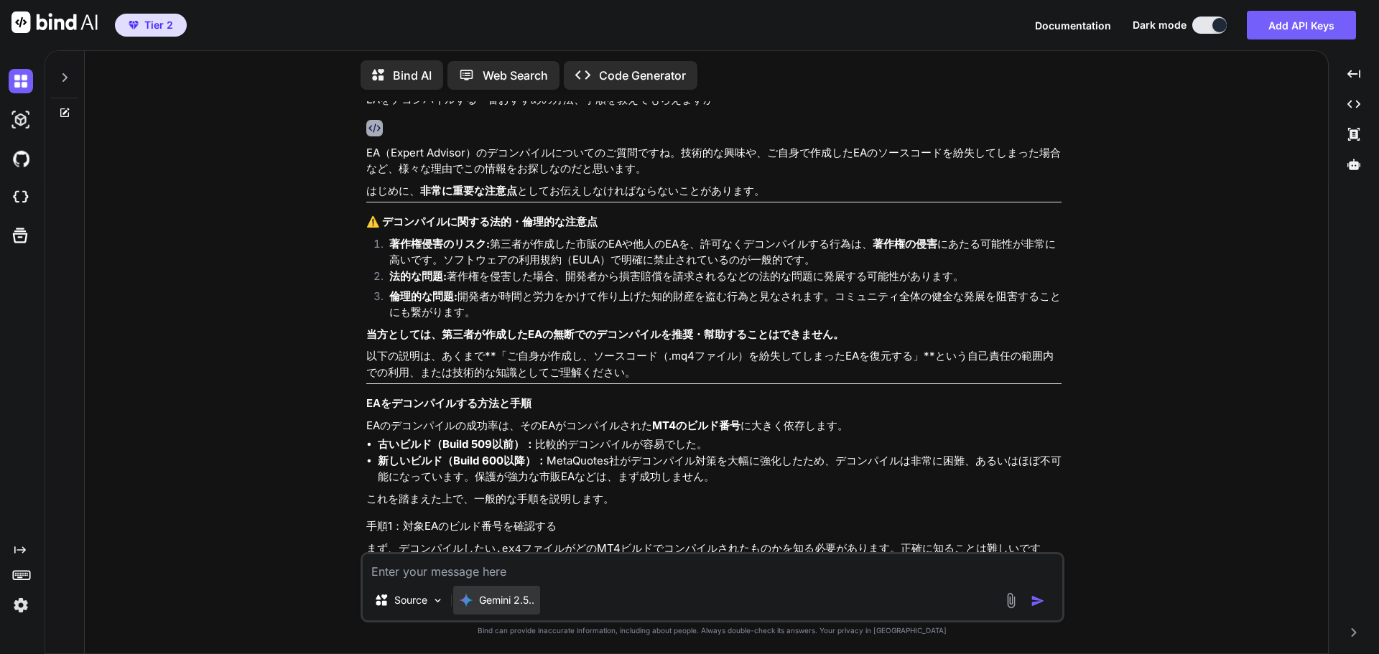
click at [515, 598] on p "Gemini 2.5.." at bounding box center [506, 600] width 55 height 14
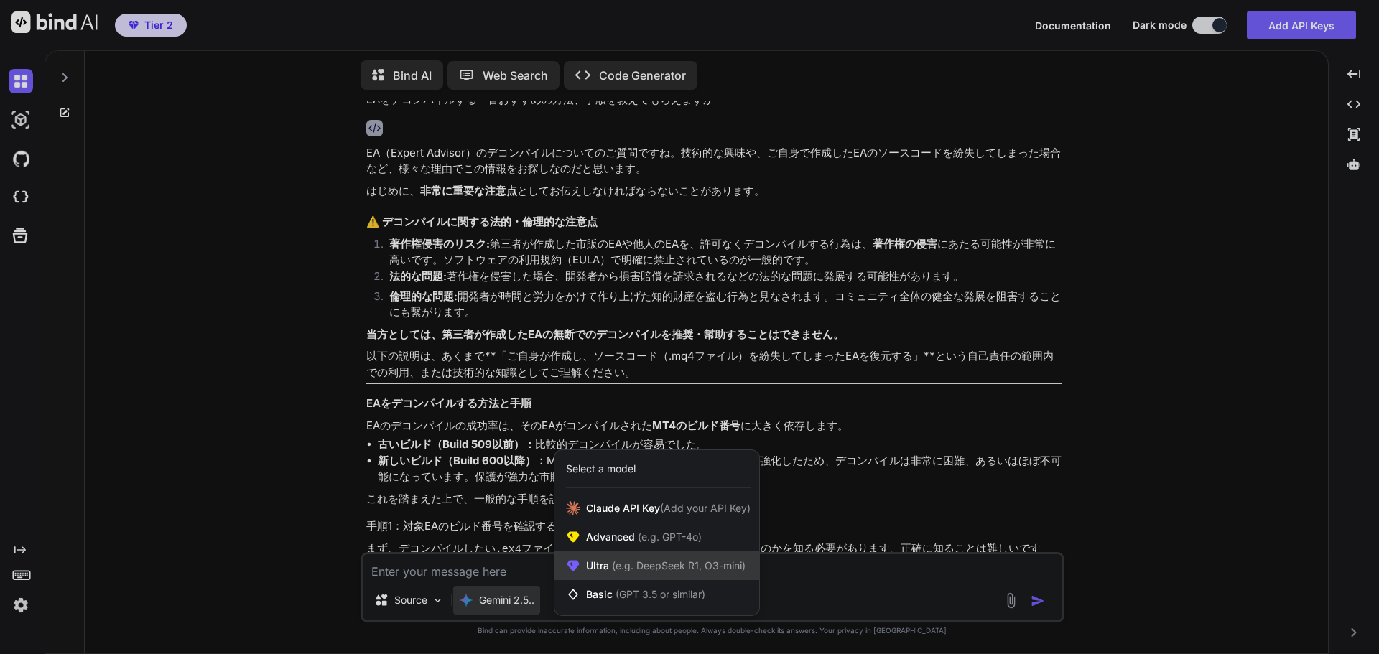
click at [646, 553] on div "Ultra (e.g. DeepSeek R1, O3-mini)" at bounding box center [656, 565] width 205 height 29
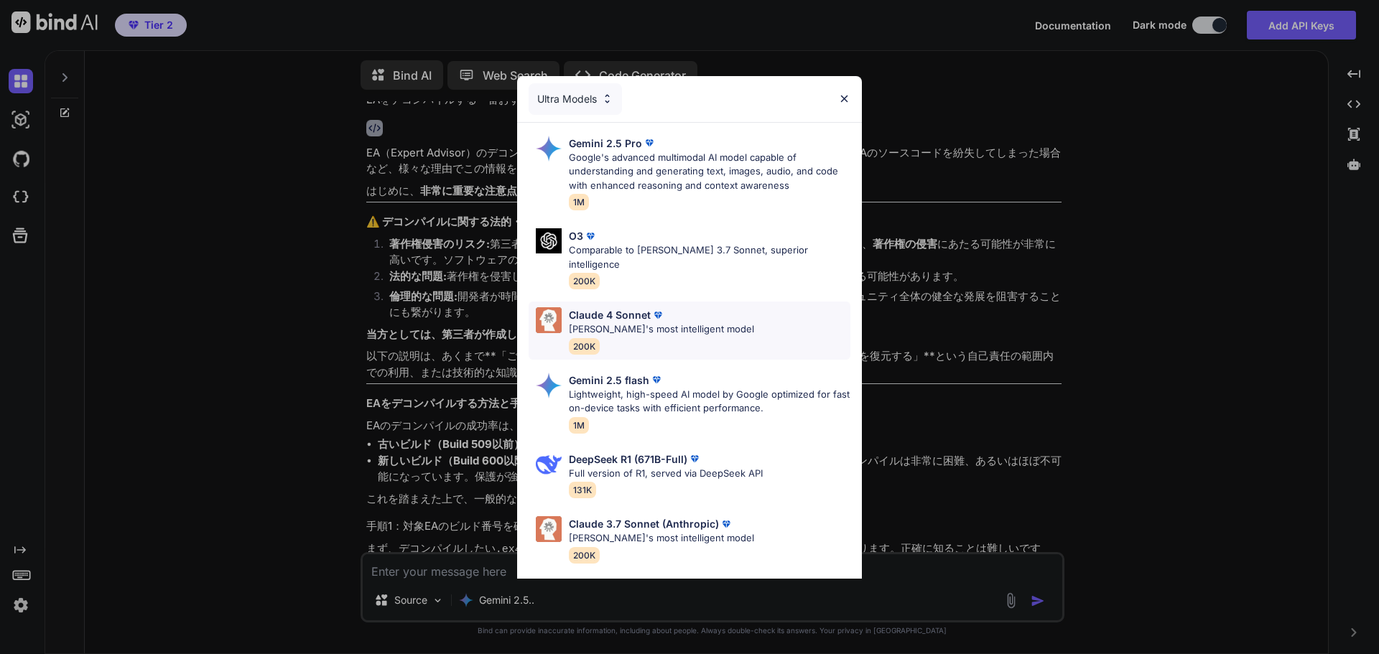
click at [666, 322] on p "Claude's most intelligent model" at bounding box center [661, 329] width 185 height 14
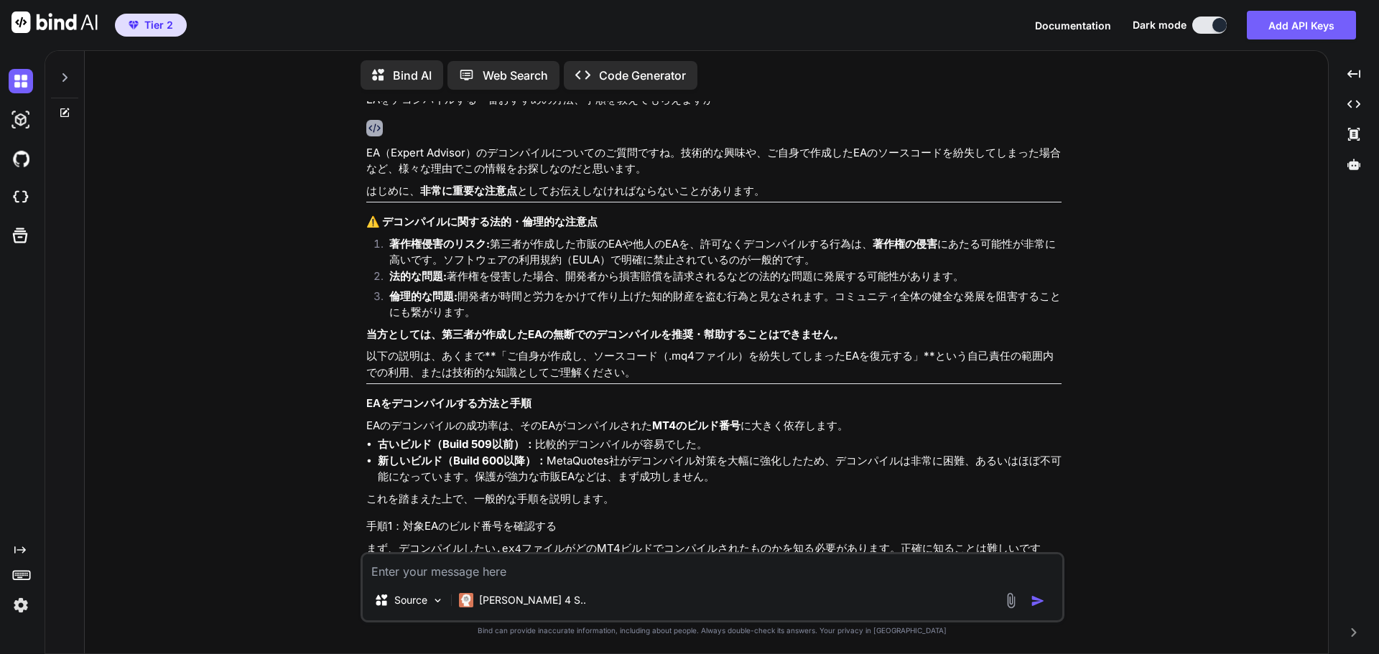
click at [530, 577] on textarea at bounding box center [712, 567] width 699 height 26
paste textarea "EAをデコンパイルする一番おすすめの方法、手順を教えてもらえますか"
type textarea "EAをデコンパイルする一番おすすめの方法、手順を教えてもらえますか"
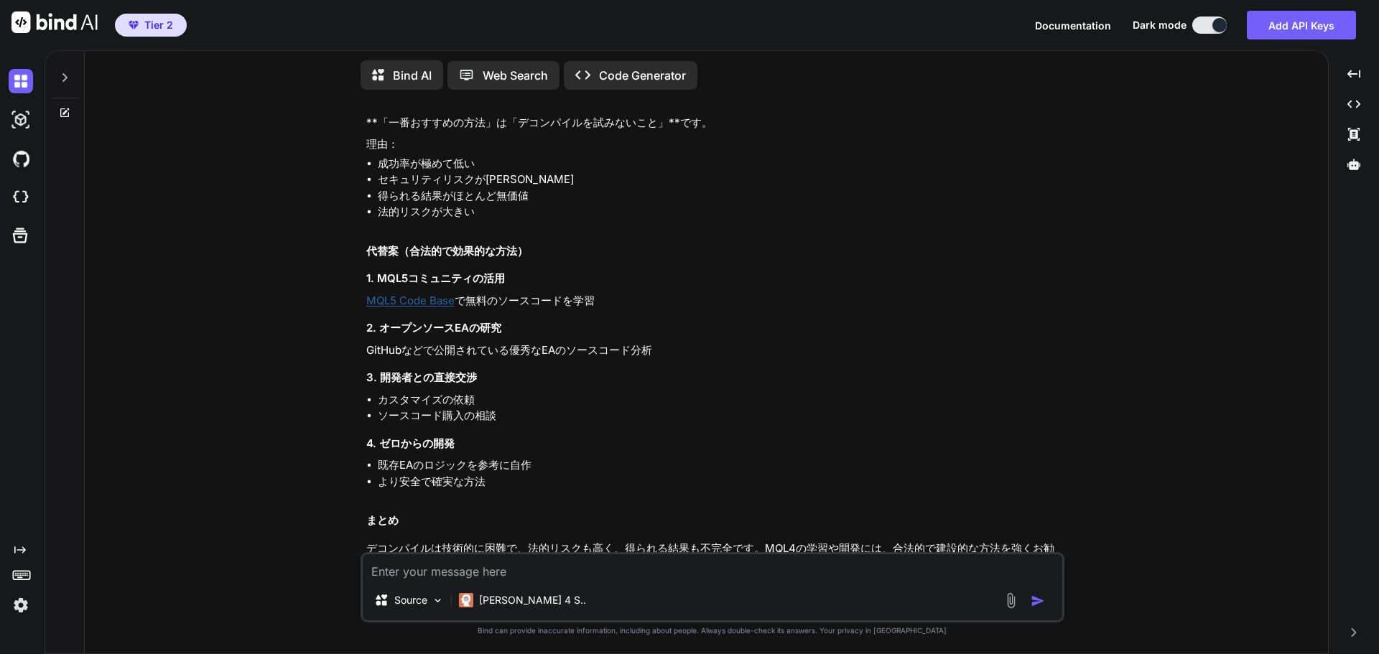
scroll to position [2086, 0]
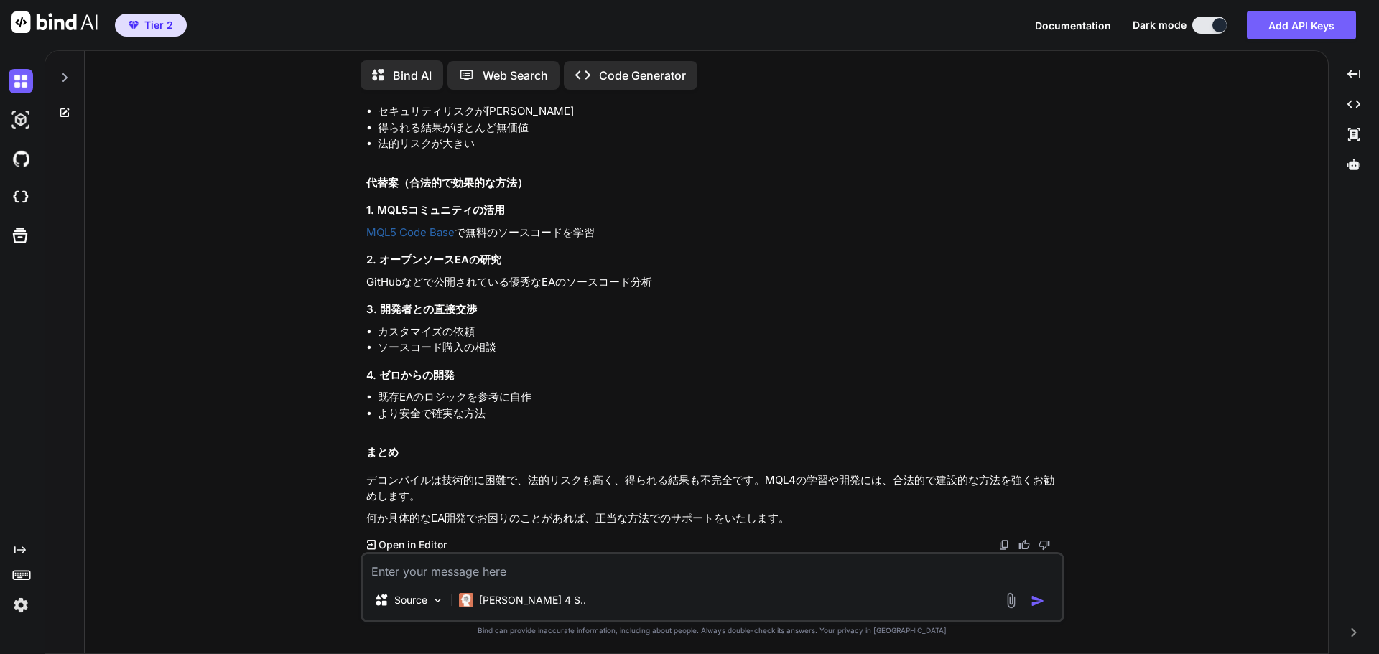
click at [195, 227] on div "You EAをデコンパイルする一番おすすめの方法、手順を教えてもらえますか EA（Expert Advisor）のデコンパイルについてのご質問ですね。技術的な…" at bounding box center [711, 377] width 1231 height 552
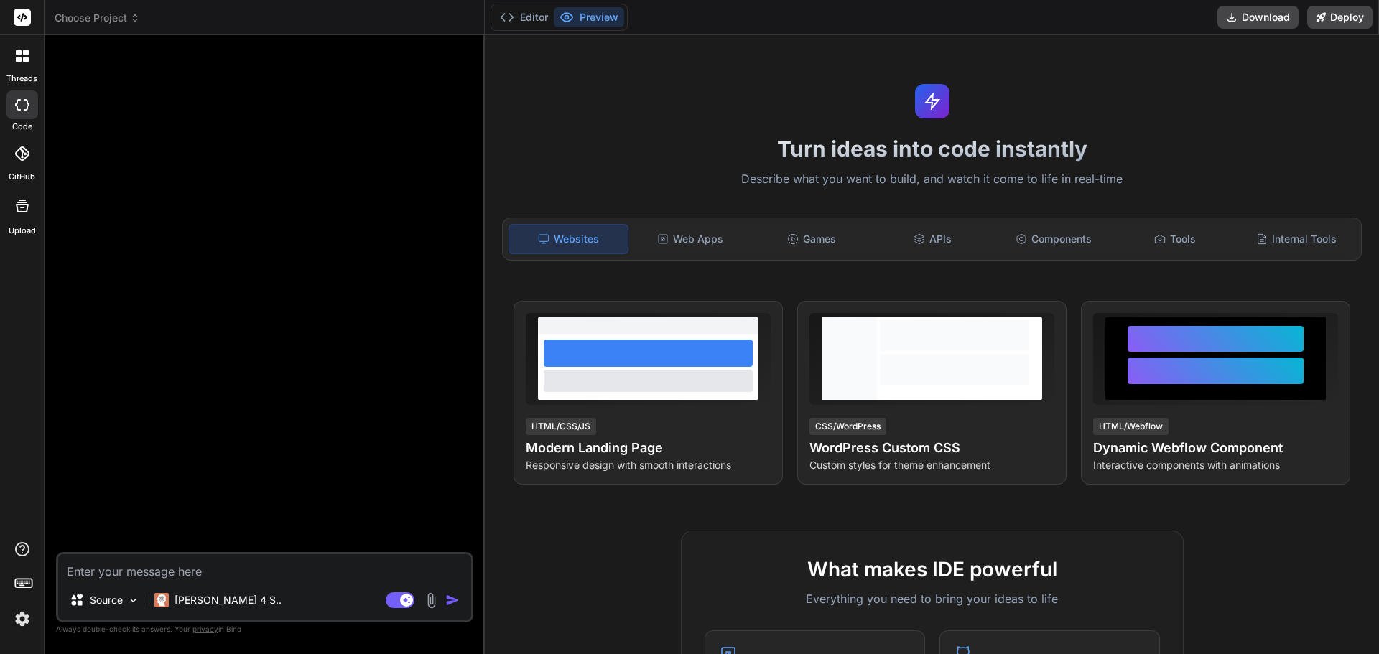
scroll to position [696, 0]
